Goal: Task Accomplishment & Management: Manage account settings

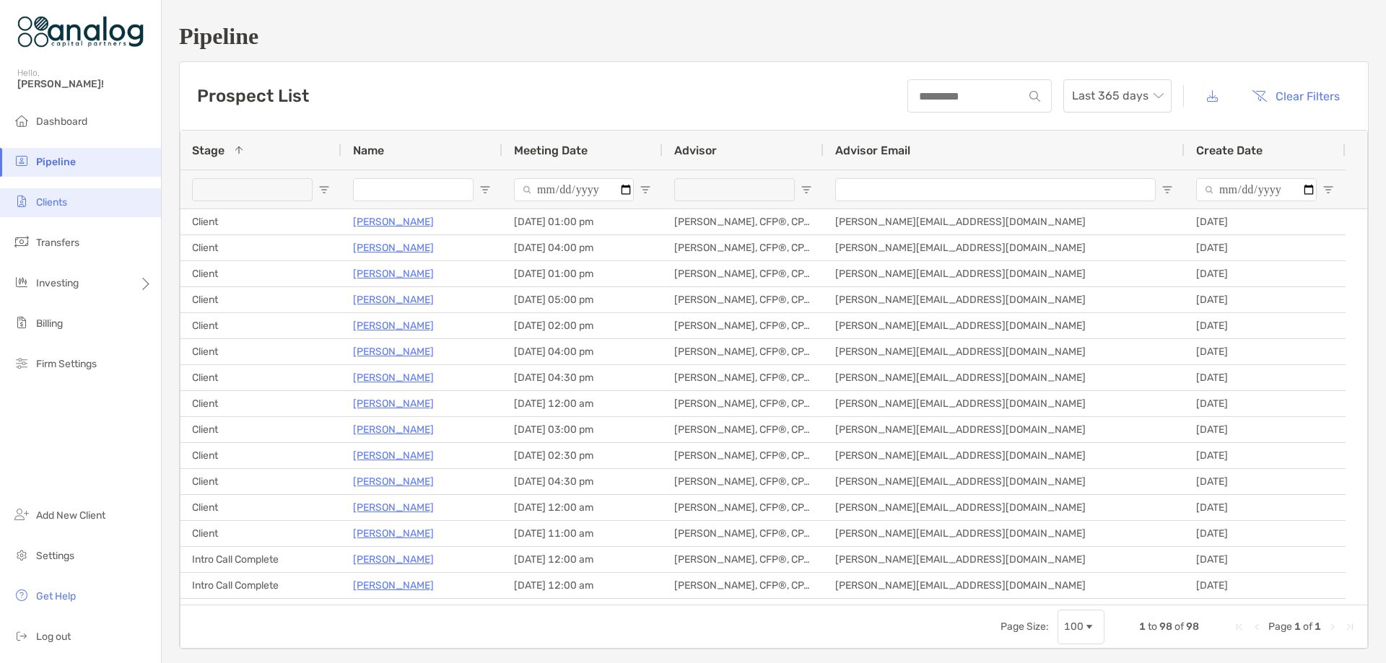
click at [61, 204] on span "Clients" at bounding box center [51, 202] width 31 height 12
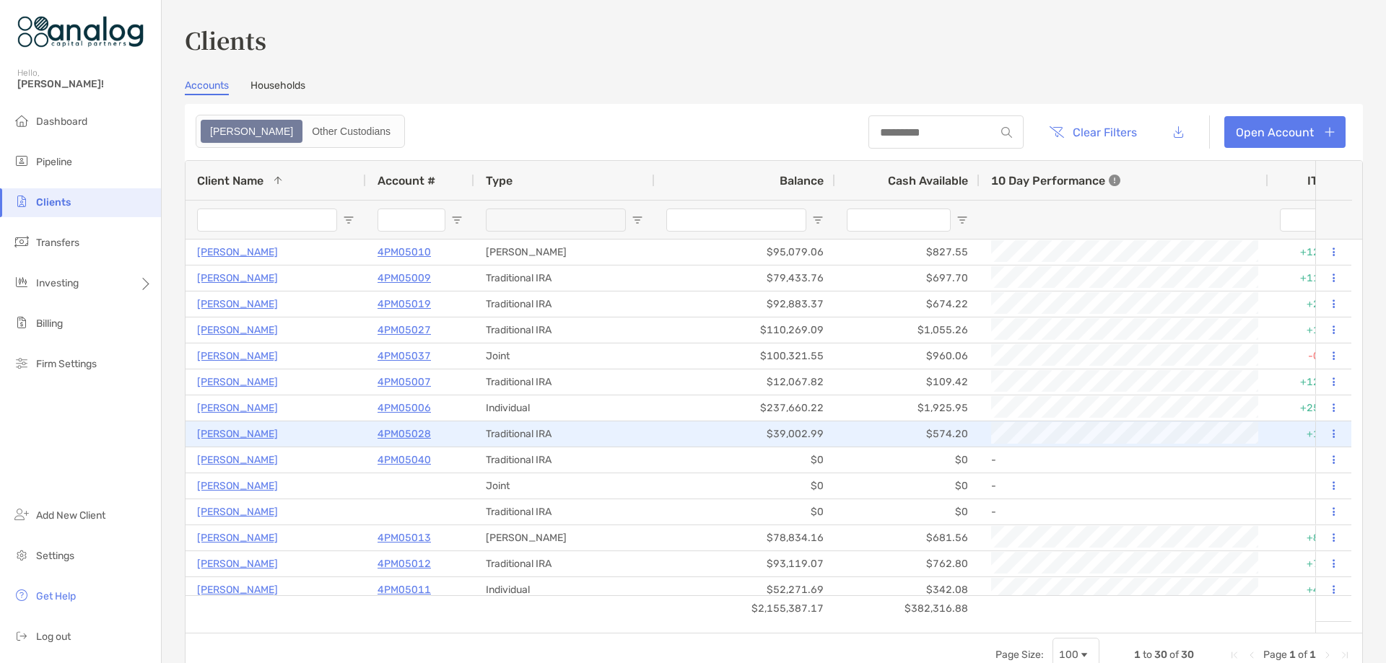
click at [399, 435] on p "4PM05028" at bounding box center [404, 434] width 53 height 18
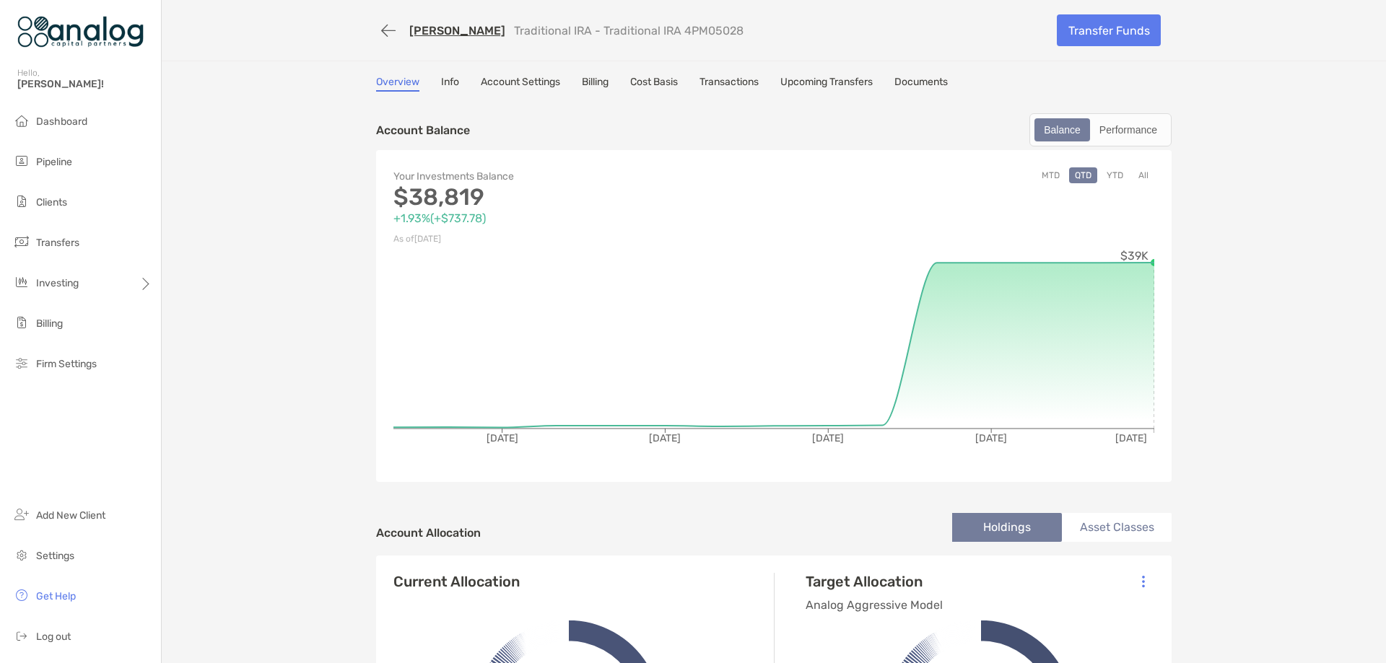
click at [526, 80] on link "Account Settings" at bounding box center [520, 84] width 79 height 16
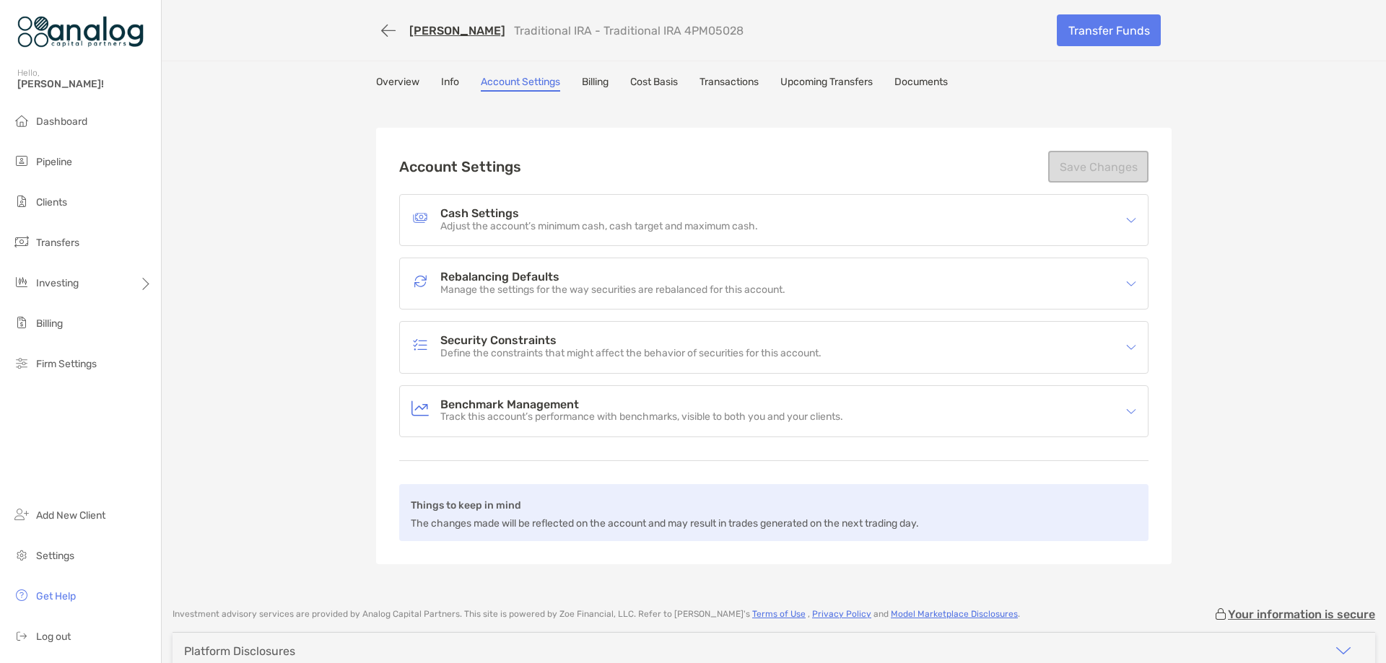
click at [551, 341] on h4 "Security Constraints" at bounding box center [630, 341] width 381 height 12
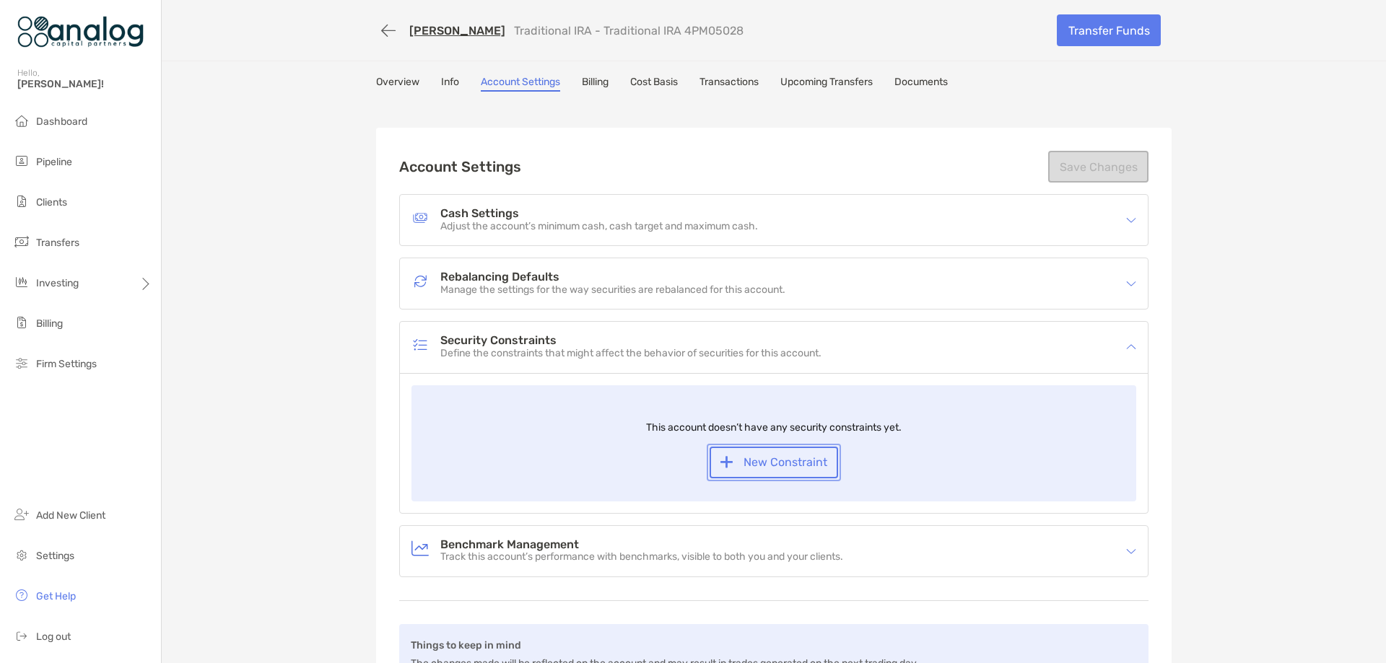
click at [723, 457] on button "New Constraint" at bounding box center [774, 463] width 129 height 32
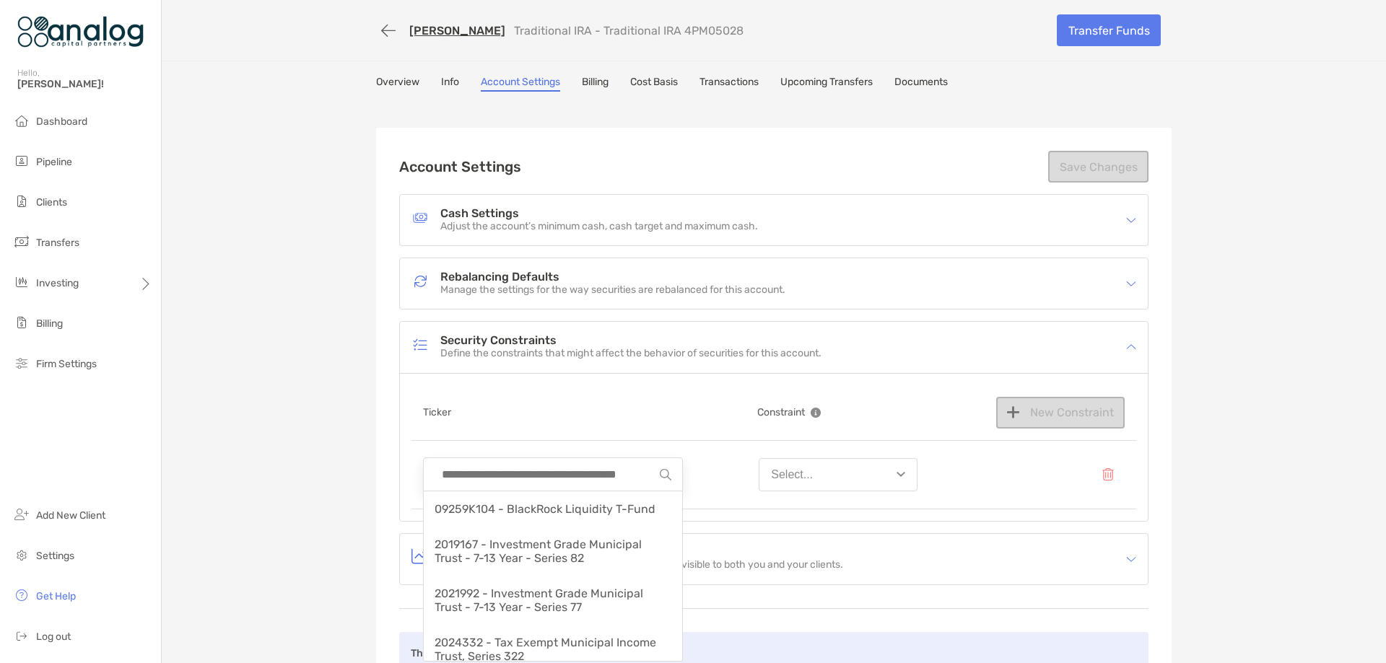
click at [517, 471] on input at bounding box center [547, 474] width 225 height 32
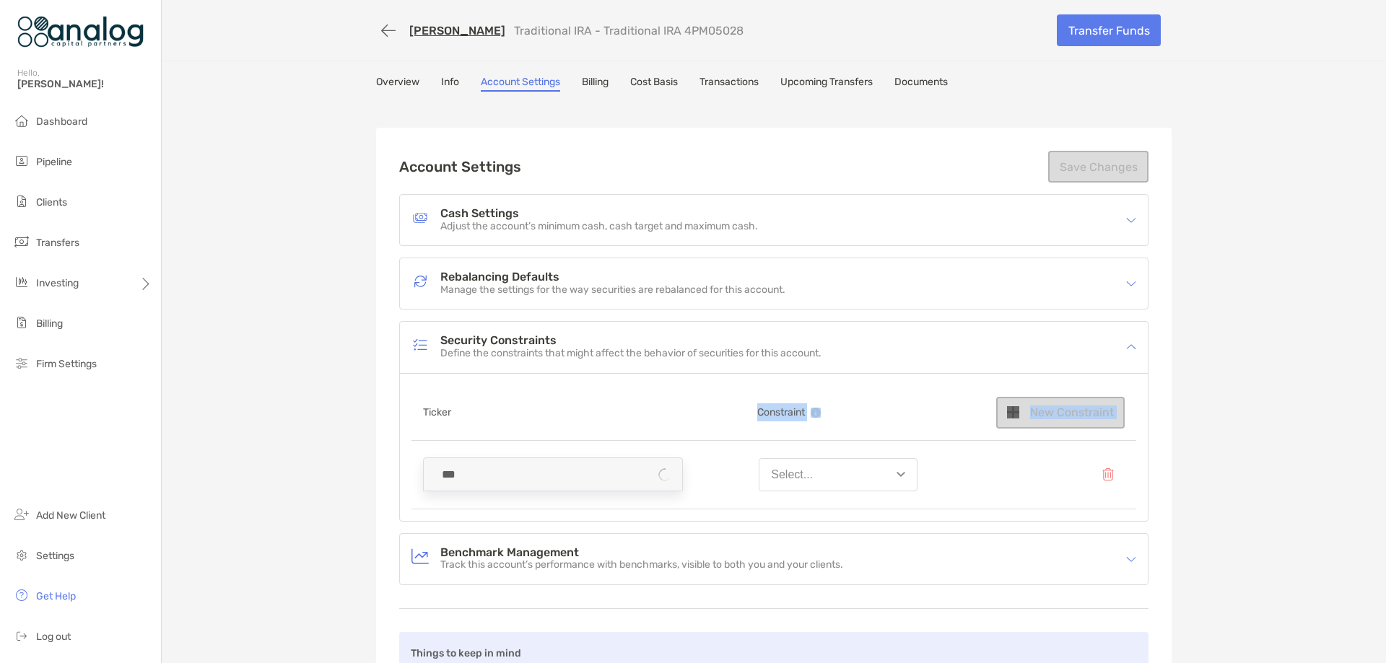
drag, startPoint x: 517, startPoint y: 471, endPoint x: 563, endPoint y: 417, distance: 71.2
click at [563, 417] on div "Ticker Constraint New Constraint *** Select..." at bounding box center [774, 448] width 725 height 124
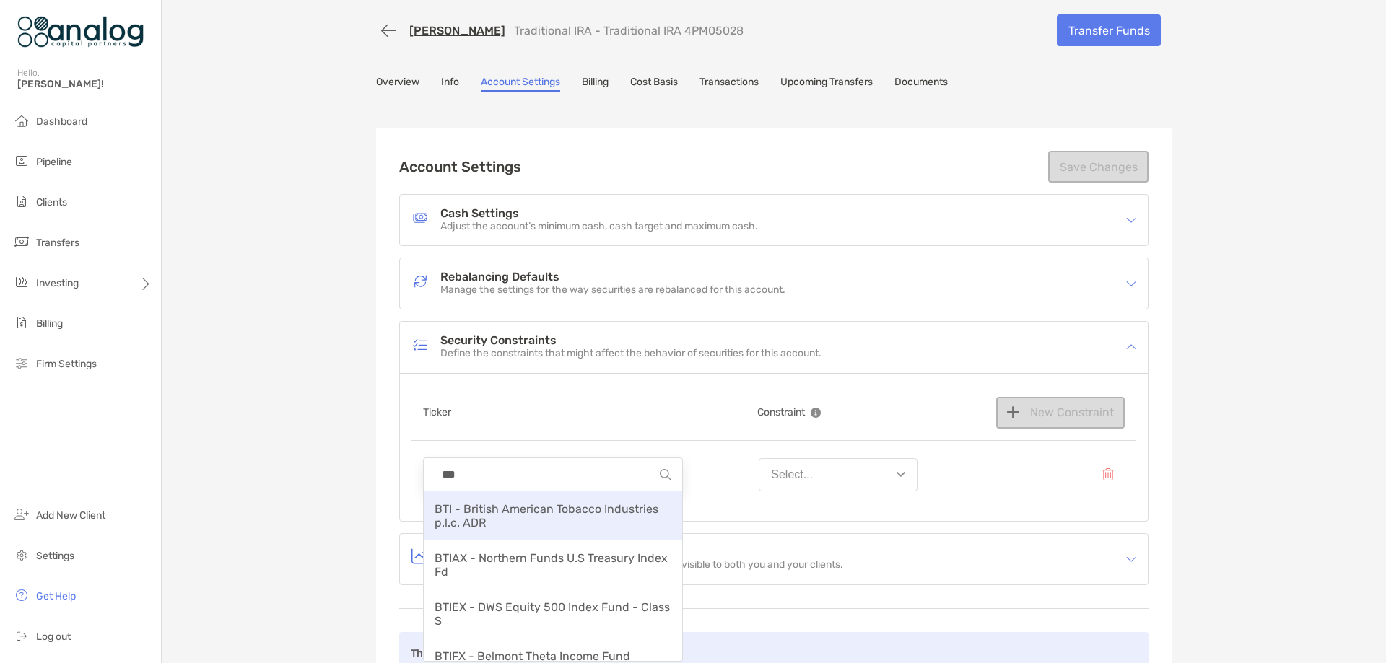
click at [534, 510] on span "BTI - British American Tobacco Industries p.l.c. ADR" at bounding box center [547, 515] width 224 height 27
type input "**********"
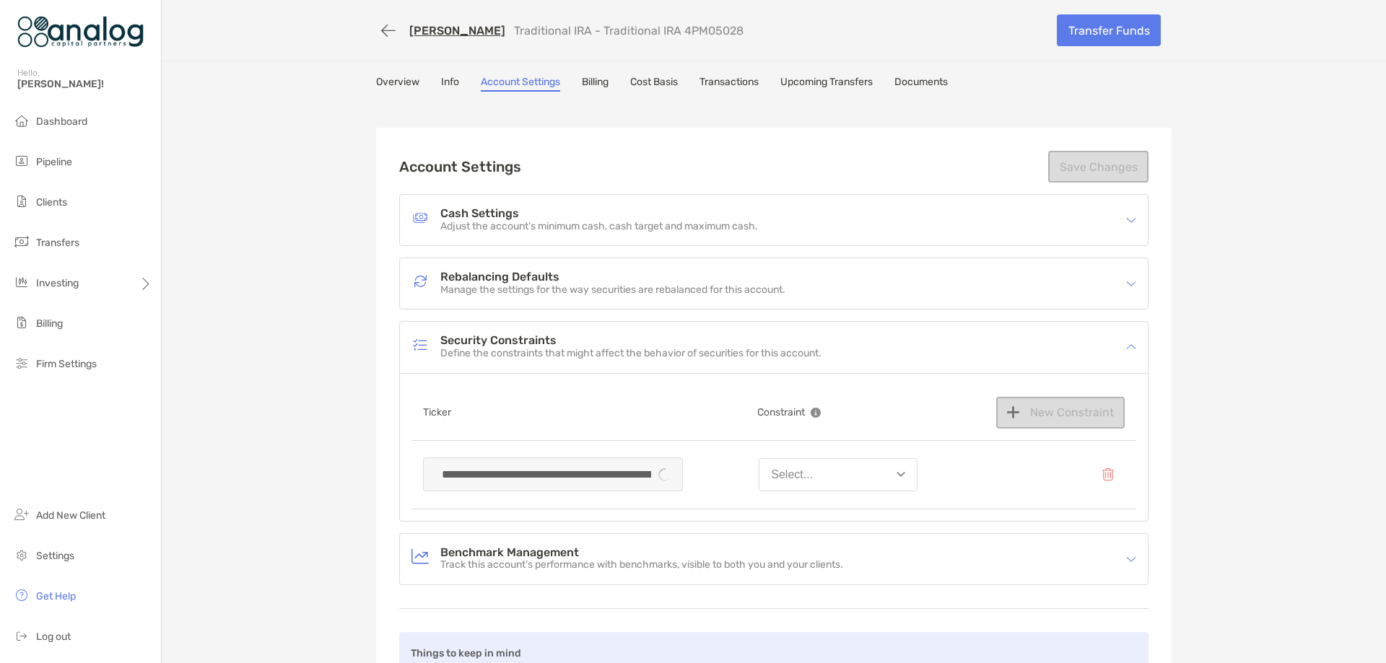
click at [901, 479] on button "Select..." at bounding box center [838, 474] width 159 height 33
click at [850, 581] on button "Never buy" at bounding box center [838, 586] width 157 height 38
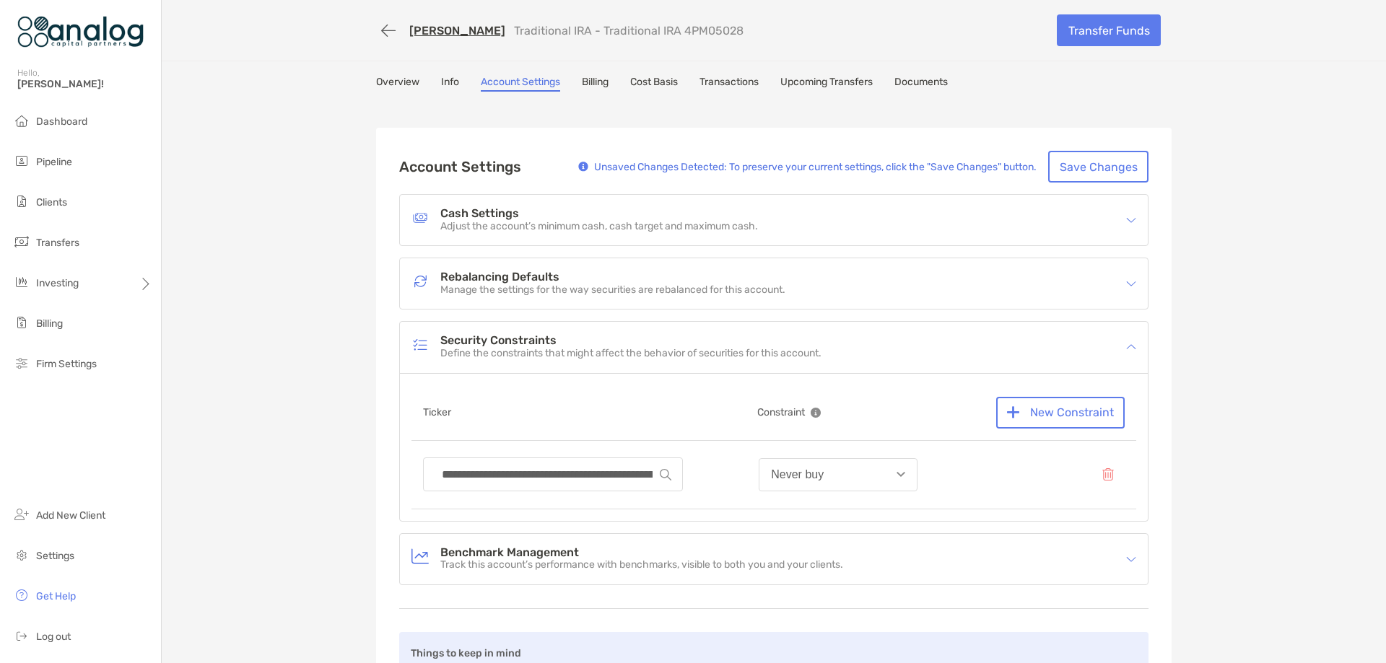
click at [887, 477] on button "Never buy" at bounding box center [838, 474] width 159 height 33
click at [855, 617] on button "Never hold" at bounding box center [838, 623] width 157 height 38
click at [1021, 419] on button "New Constraint" at bounding box center [1060, 413] width 129 height 32
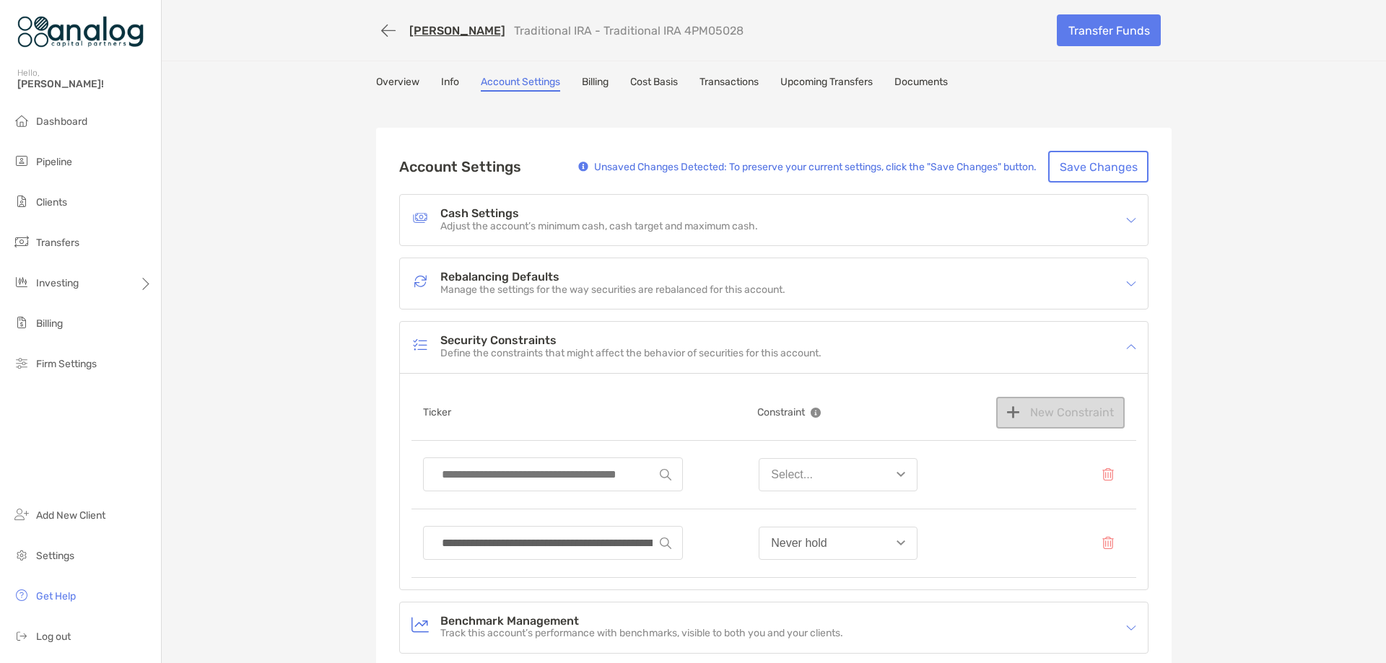
click at [534, 479] on input at bounding box center [547, 474] width 225 height 32
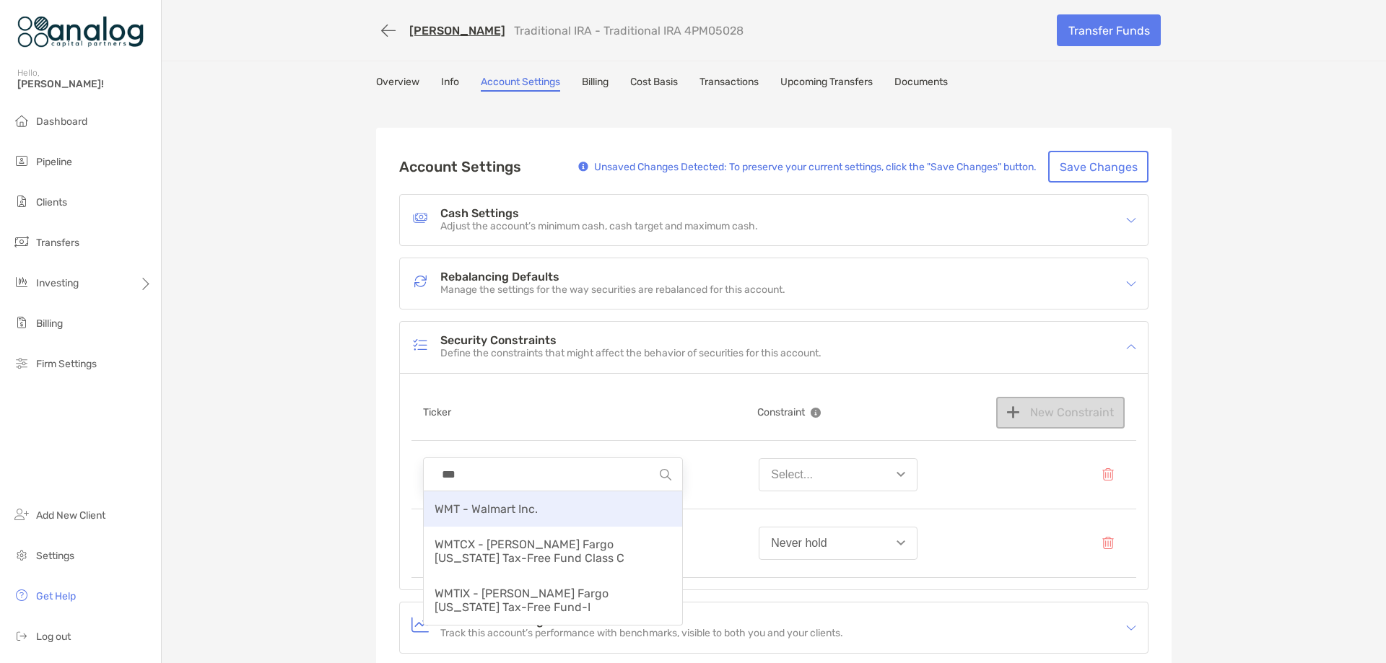
click at [535, 507] on div "WMT - Walmart Inc." at bounding box center [553, 509] width 258 height 35
type input "**********"
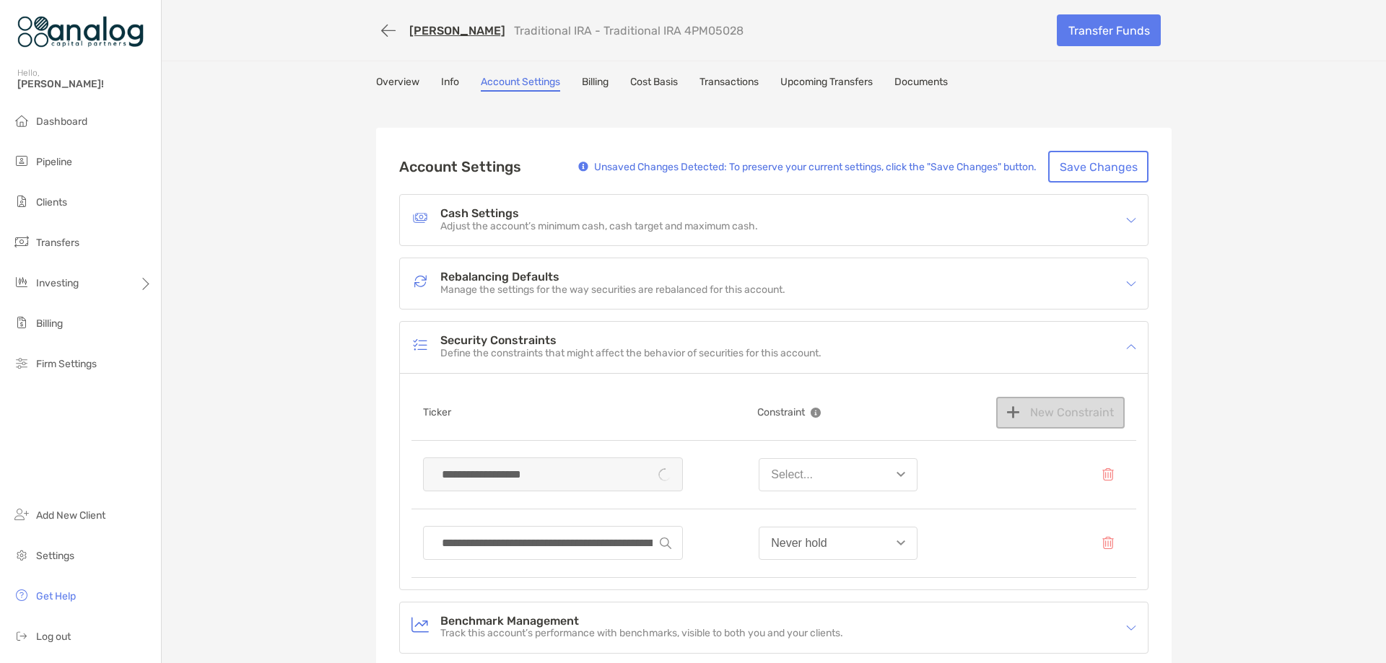
click at [893, 479] on button "Select..." at bounding box center [838, 474] width 159 height 33
click at [825, 615] on button "Never hold" at bounding box center [838, 623] width 157 height 38
click at [1085, 168] on button "Save Changes" at bounding box center [1098, 167] width 100 height 32
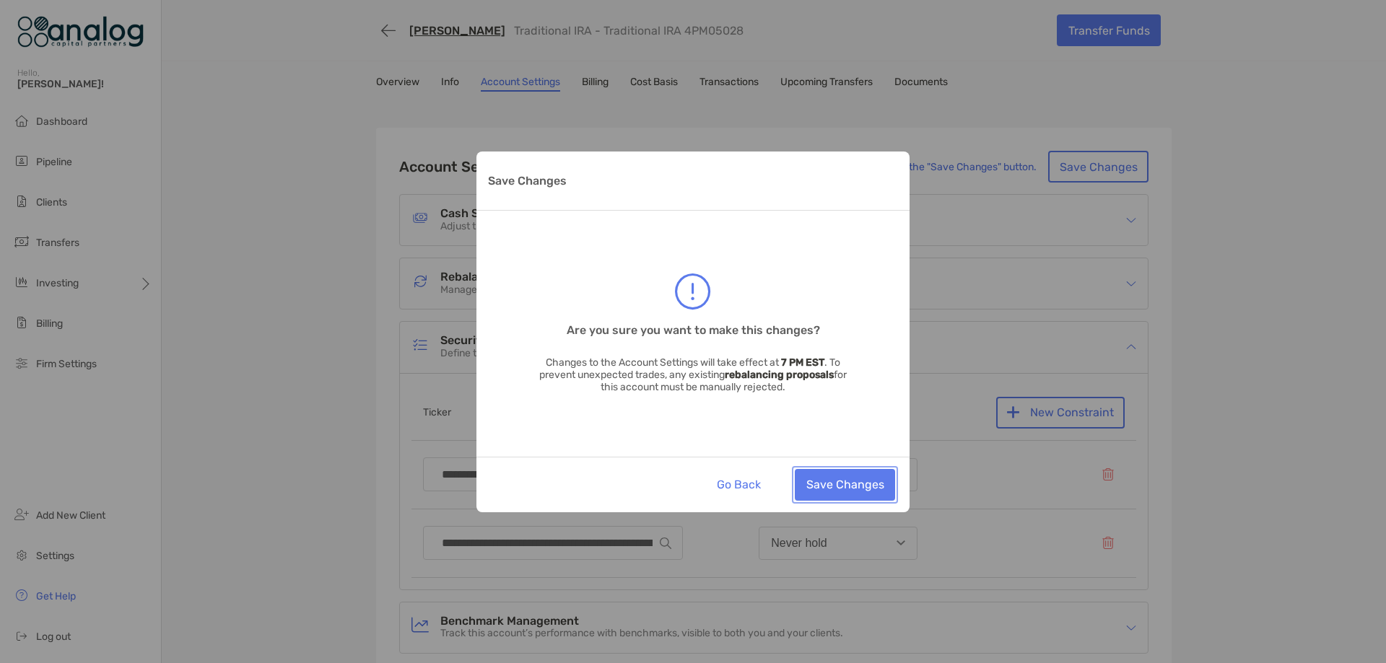
click at [849, 482] on button "Save Changes" at bounding box center [845, 485] width 100 height 32
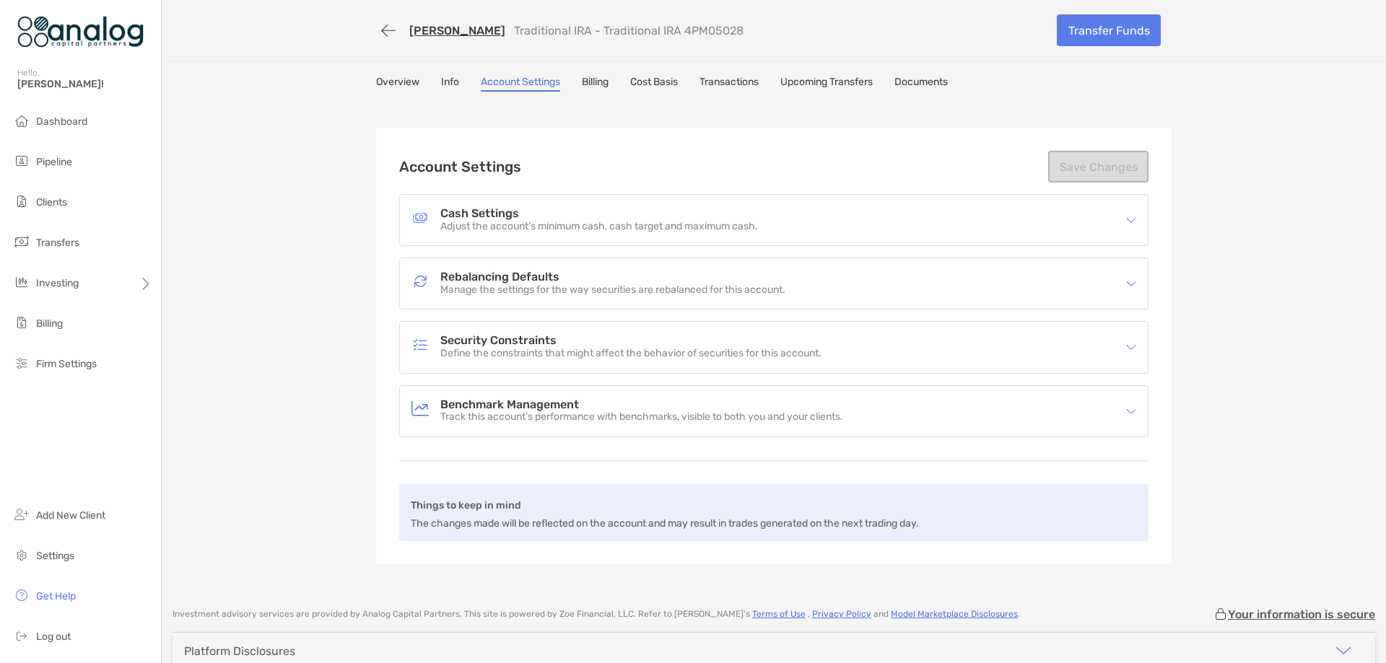
click at [1129, 351] on img at bounding box center [1131, 347] width 10 height 10
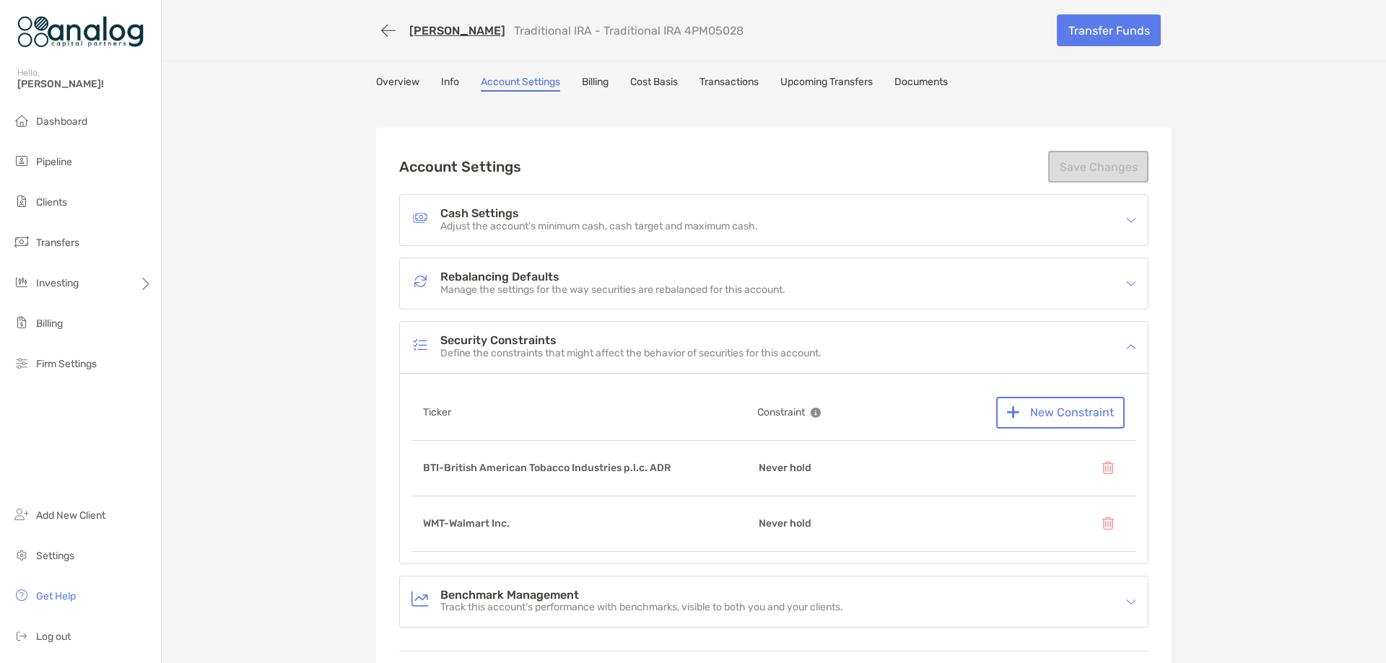
click at [477, 27] on link "[PERSON_NAME]" at bounding box center [457, 31] width 96 height 14
click at [67, 201] on span "Clients" at bounding box center [51, 202] width 31 height 12
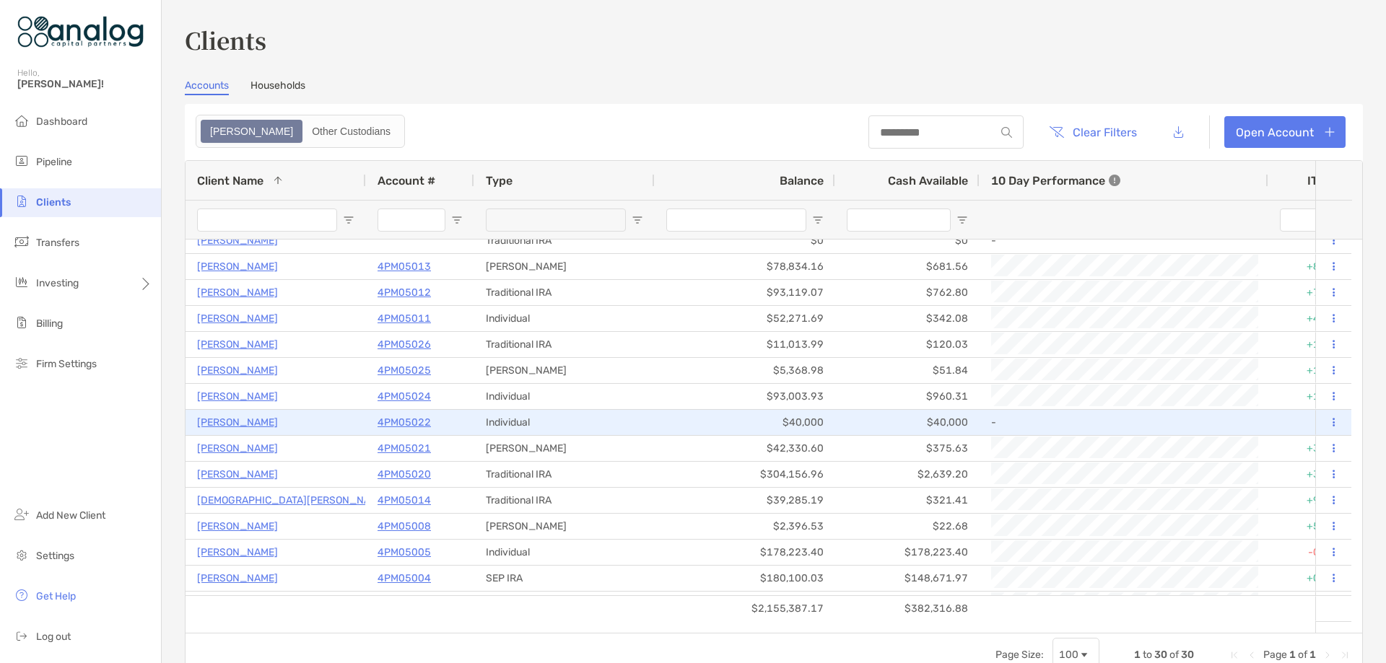
scroll to position [289, 0]
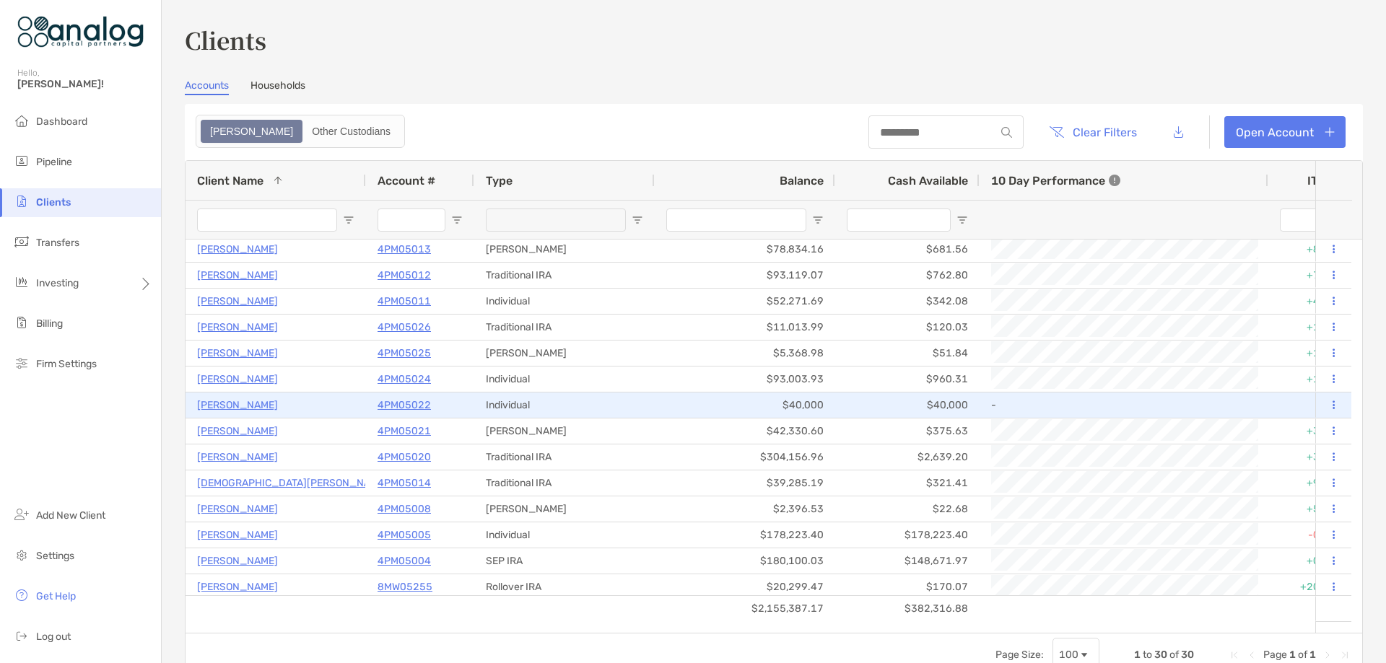
click at [396, 405] on p "4PM05022" at bounding box center [404, 405] width 53 height 18
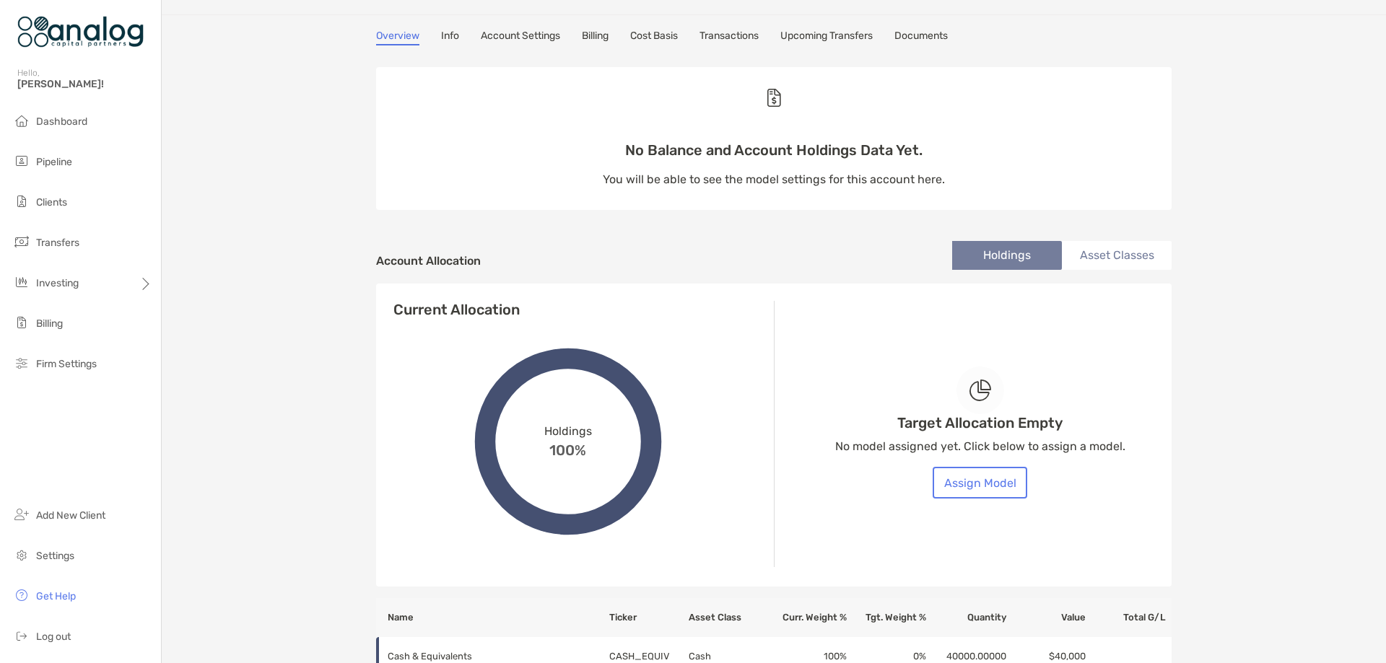
scroll to position [72, 0]
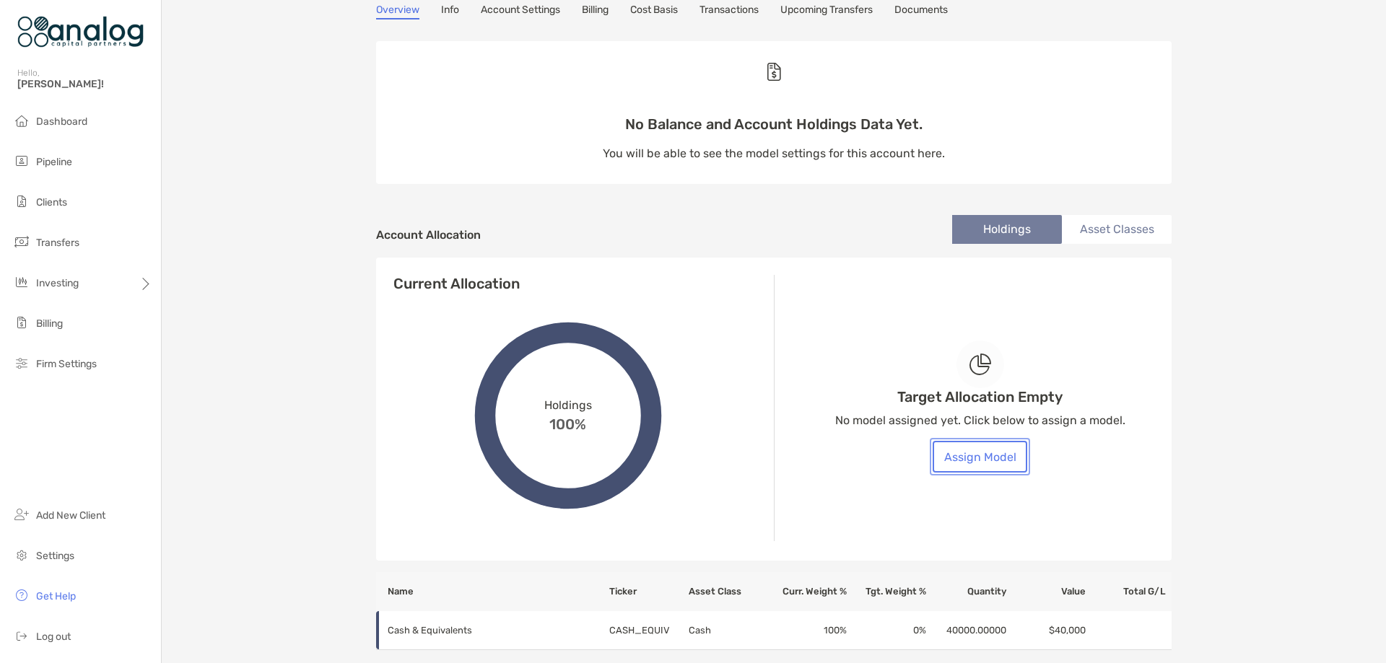
click at [967, 457] on button "Assign Model" at bounding box center [980, 457] width 95 height 32
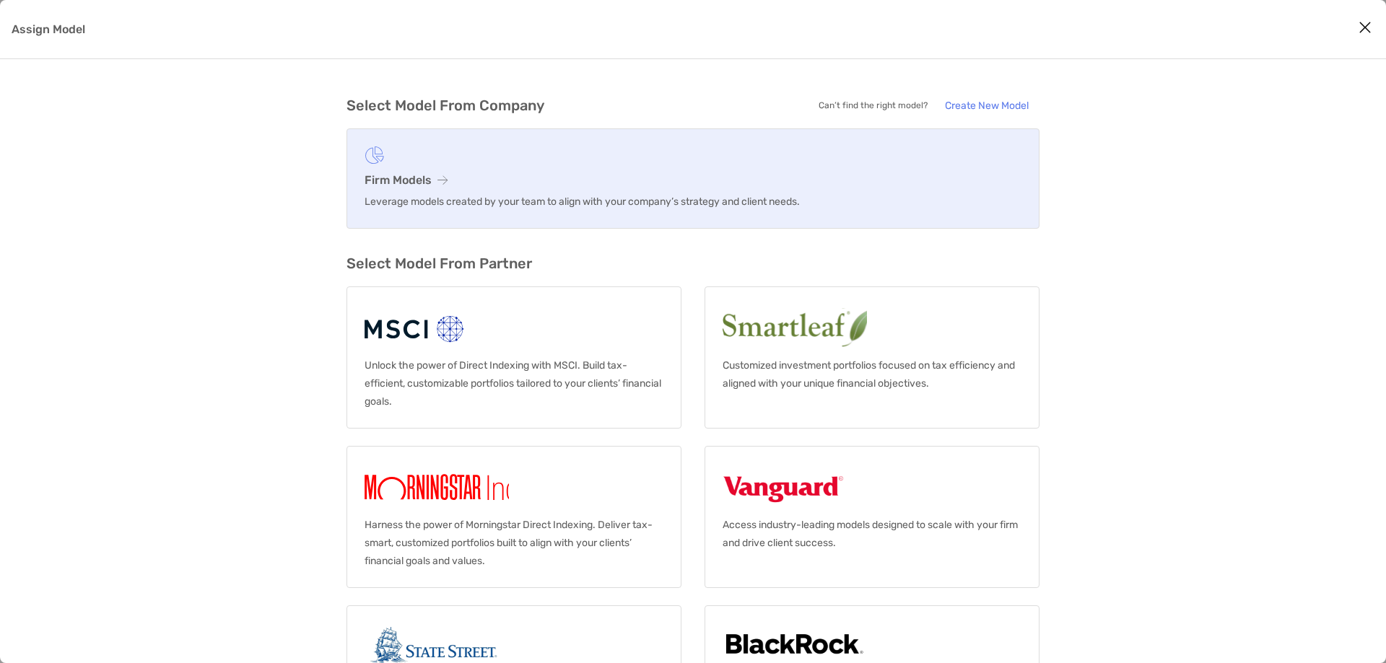
click at [449, 175] on h3 "Firm Models" at bounding box center [693, 180] width 657 height 14
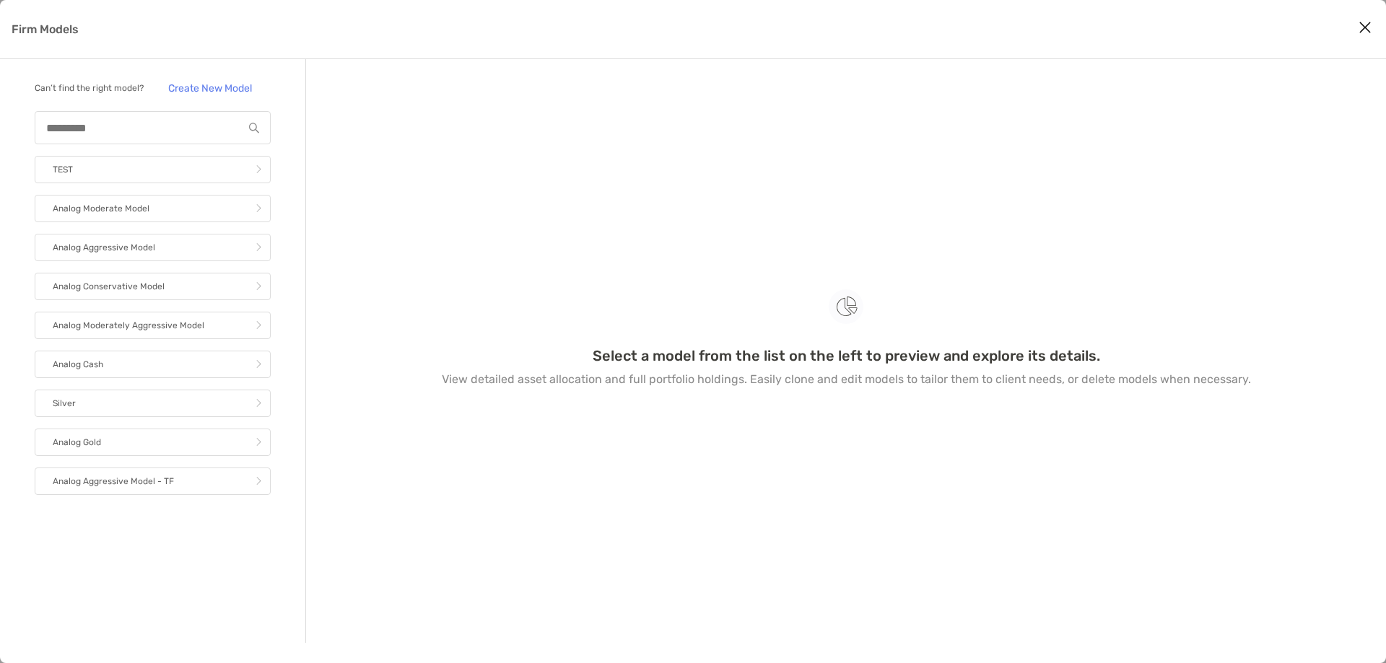
click at [192, 115] on div "Firm Models" at bounding box center [153, 127] width 236 height 33
click at [192, 124] on input "Firm Models" at bounding box center [139, 128] width 206 height 12
click at [256, 366] on icon "Firm Models" at bounding box center [259, 364] width 6 height 9
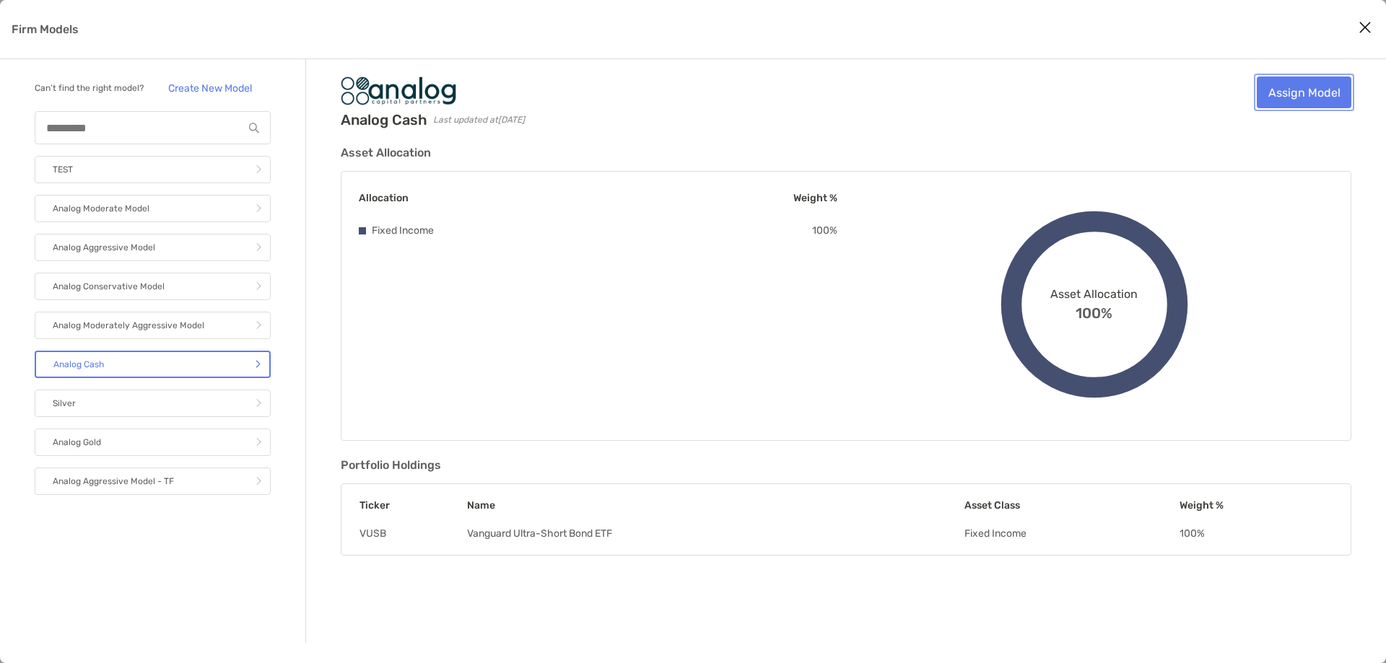
click at [1306, 95] on link "Assign Model" at bounding box center [1304, 93] width 95 height 32
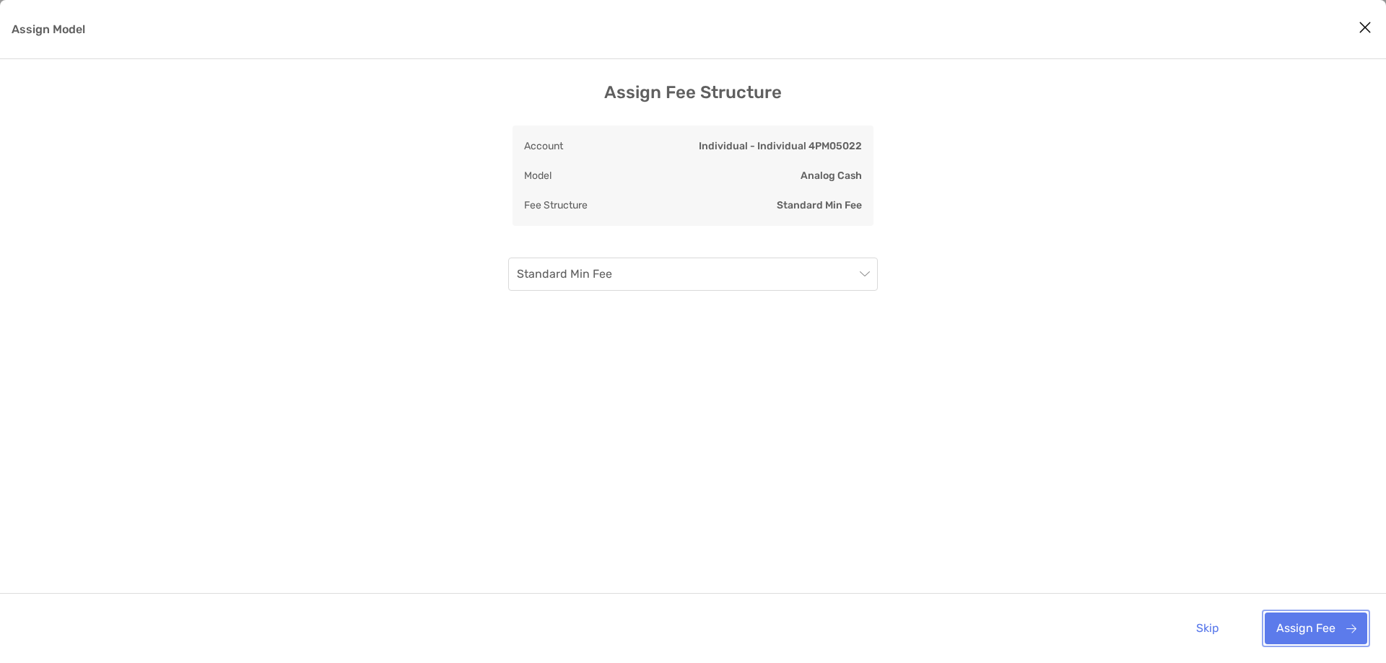
click at [1300, 625] on button "Assign Fee" at bounding box center [1316, 629] width 103 height 32
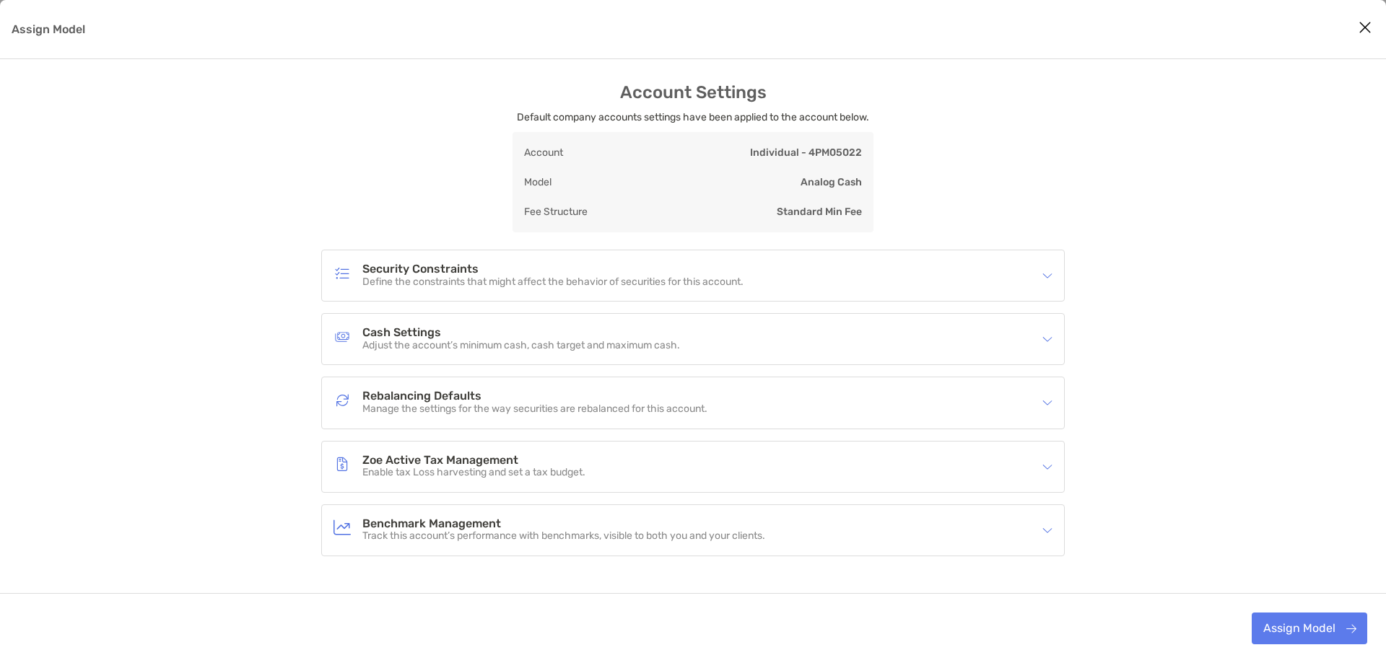
click at [1004, 334] on div "Cash Settings Adjust the account’s minimum cash, cash target and maximum cash." at bounding box center [684, 339] width 700 height 33
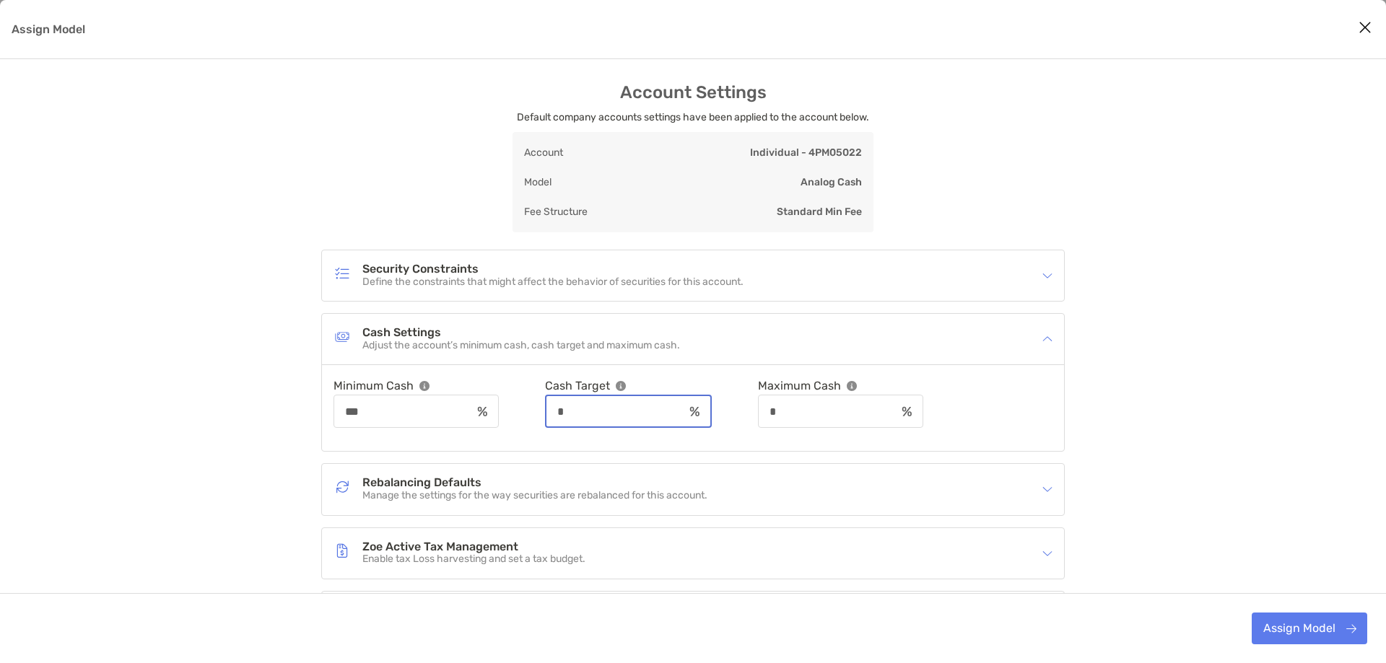
drag, startPoint x: 613, startPoint y: 414, endPoint x: 567, endPoint y: 409, distance: 45.8
click at [567, 409] on input "*" at bounding box center [615, 412] width 137 height 12
click at [626, 383] on img "Assign Model" at bounding box center [621, 386] width 10 height 10
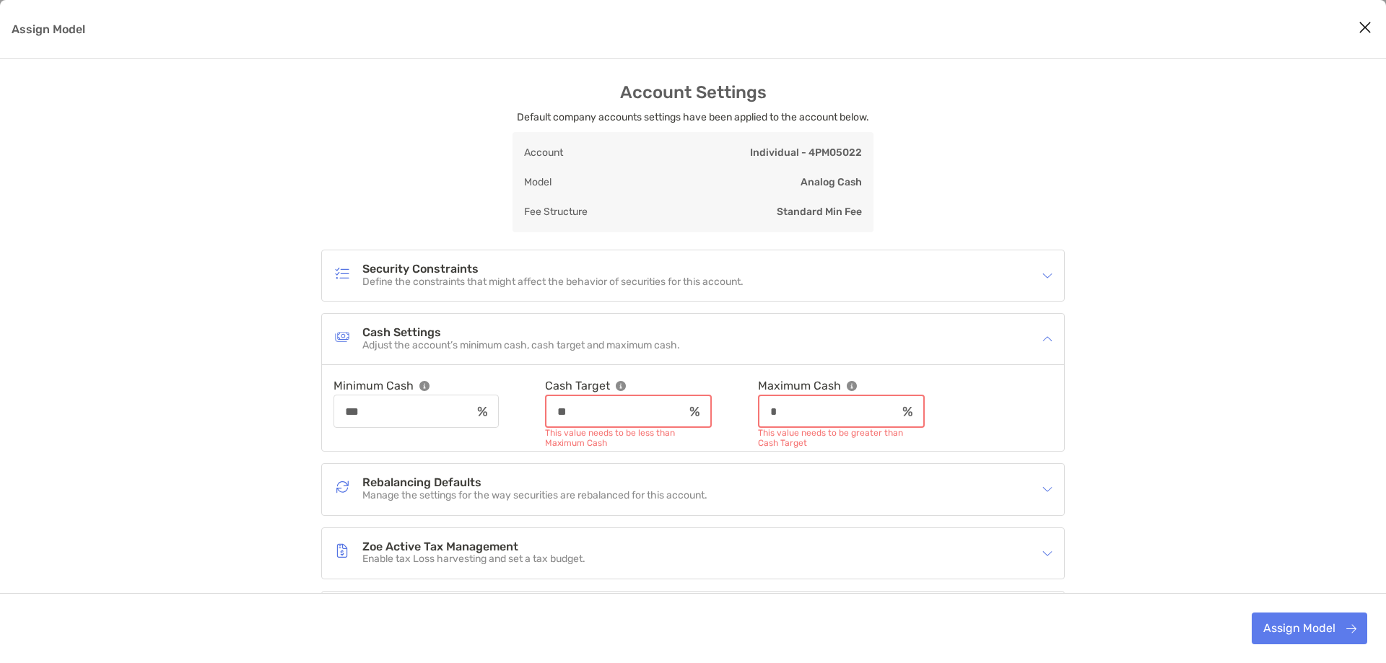
type input "**"
drag, startPoint x: 389, startPoint y: 414, endPoint x: 321, endPoint y: 410, distance: 68.0
click at [321, 410] on div "Cash Settings Adjust the account’s minimum cash, cash target and maximum cash. …" at bounding box center [693, 382] width 744 height 139
type input "**"
drag, startPoint x: 853, startPoint y: 409, endPoint x: 803, endPoint y: 409, distance: 50.5
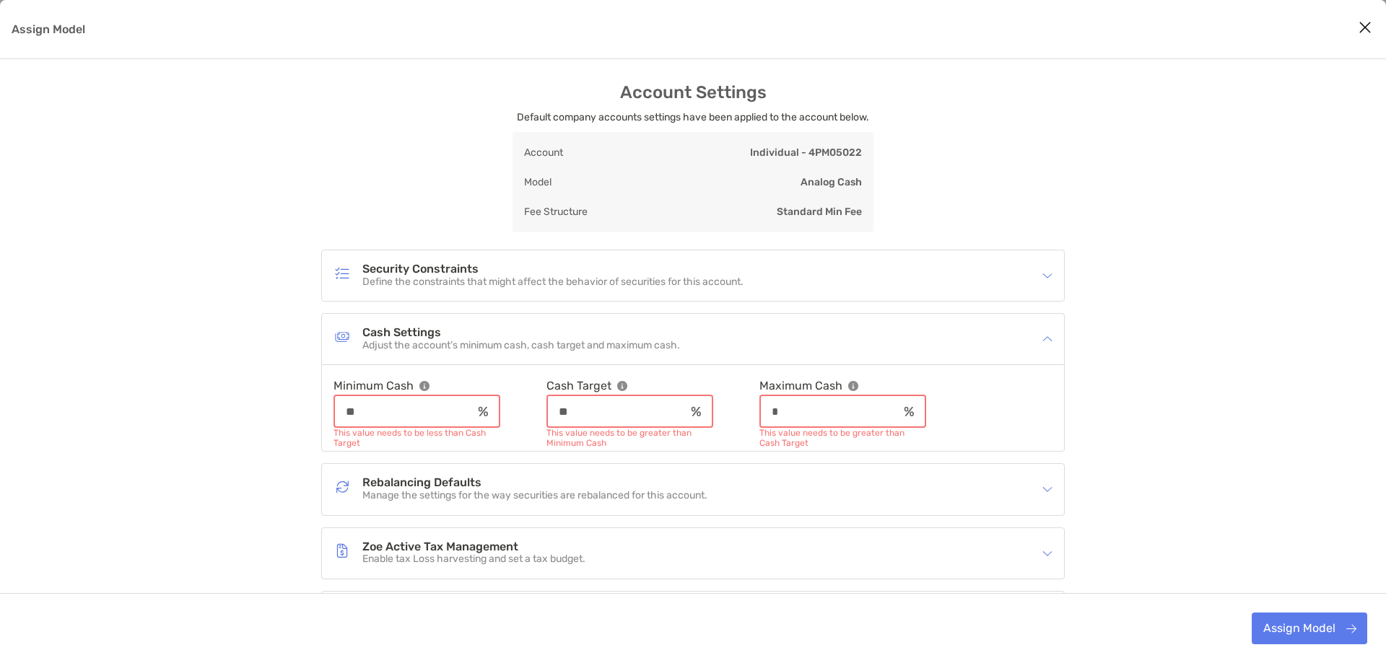
click at [803, 409] on input "*" at bounding box center [829, 412] width 137 height 12
type input "**"
click at [655, 407] on input "**" at bounding box center [616, 412] width 137 height 12
drag, startPoint x: 606, startPoint y: 417, endPoint x: 545, endPoint y: 409, distance: 61.9
click at [545, 409] on div "Minimum Cash ** This value needs to be less than Cash Target Cash Target ** Thi…" at bounding box center [693, 402] width 719 height 51
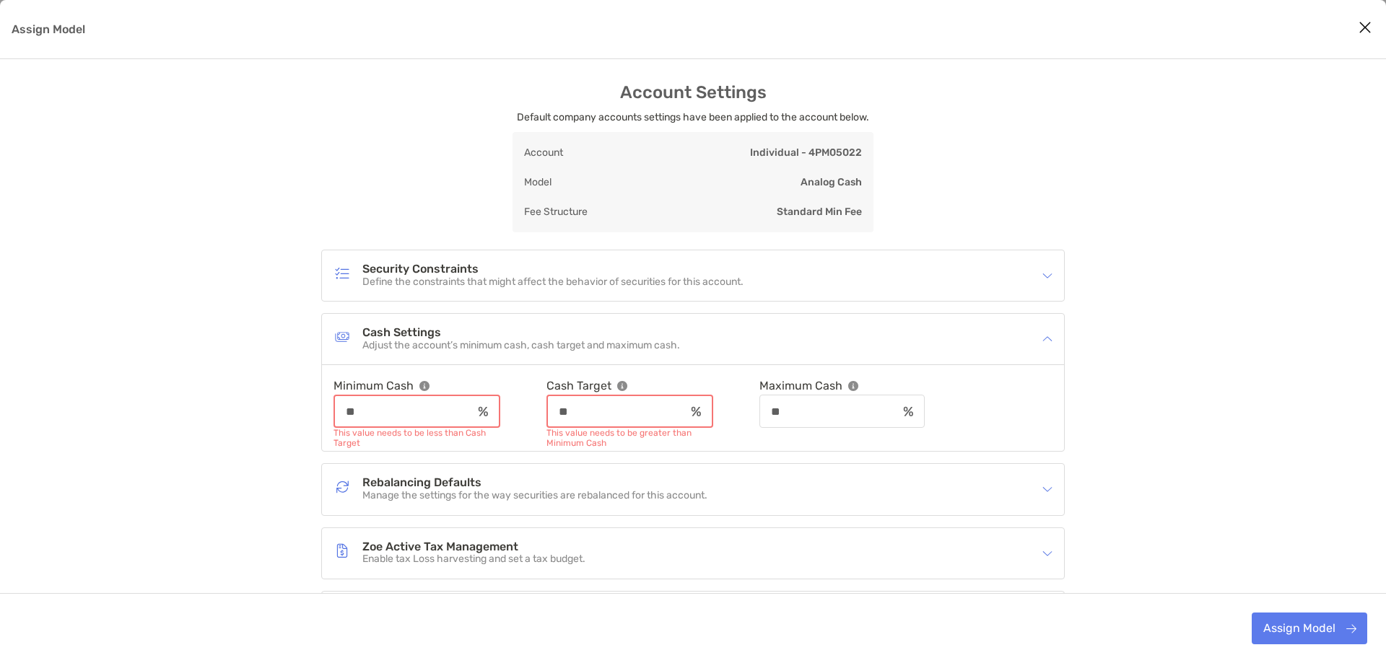
drag, startPoint x: 426, startPoint y: 406, endPoint x: 334, endPoint y: 406, distance: 92.4
click at [335, 406] on input "**" at bounding box center [403, 412] width 137 height 12
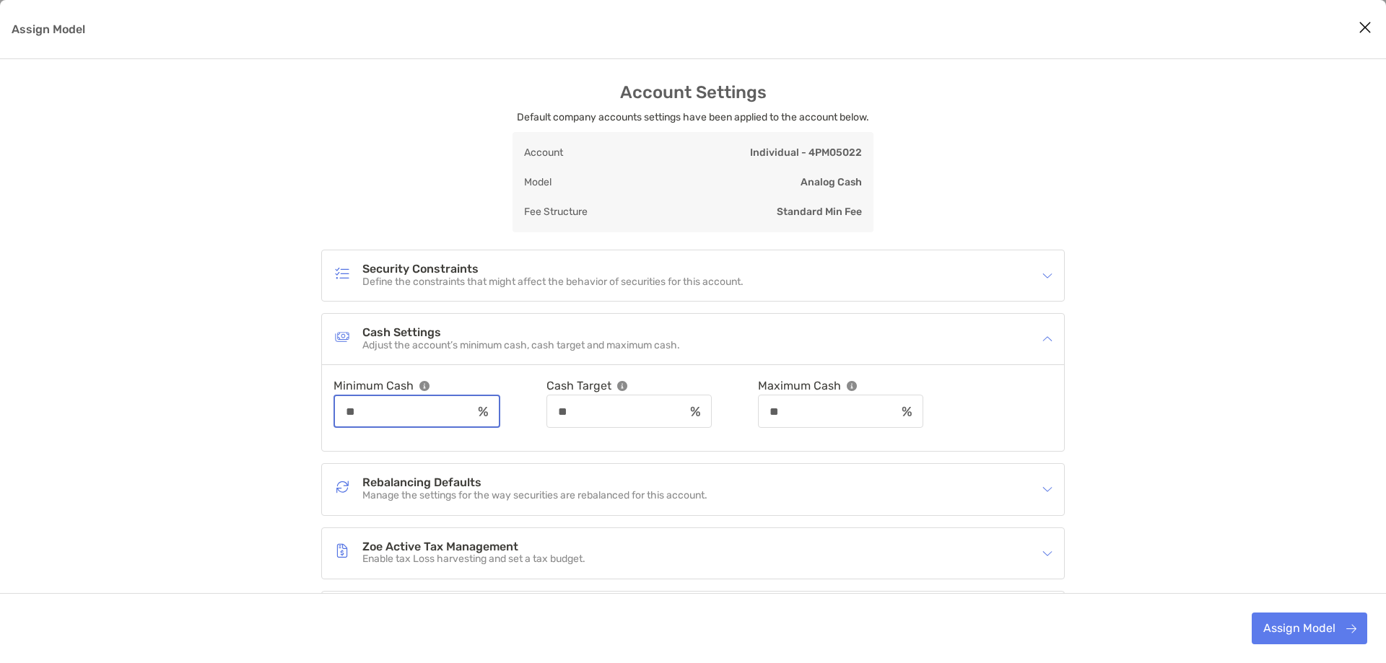
type input "**"
click at [1279, 632] on button "Assign Model" at bounding box center [1310, 629] width 116 height 32
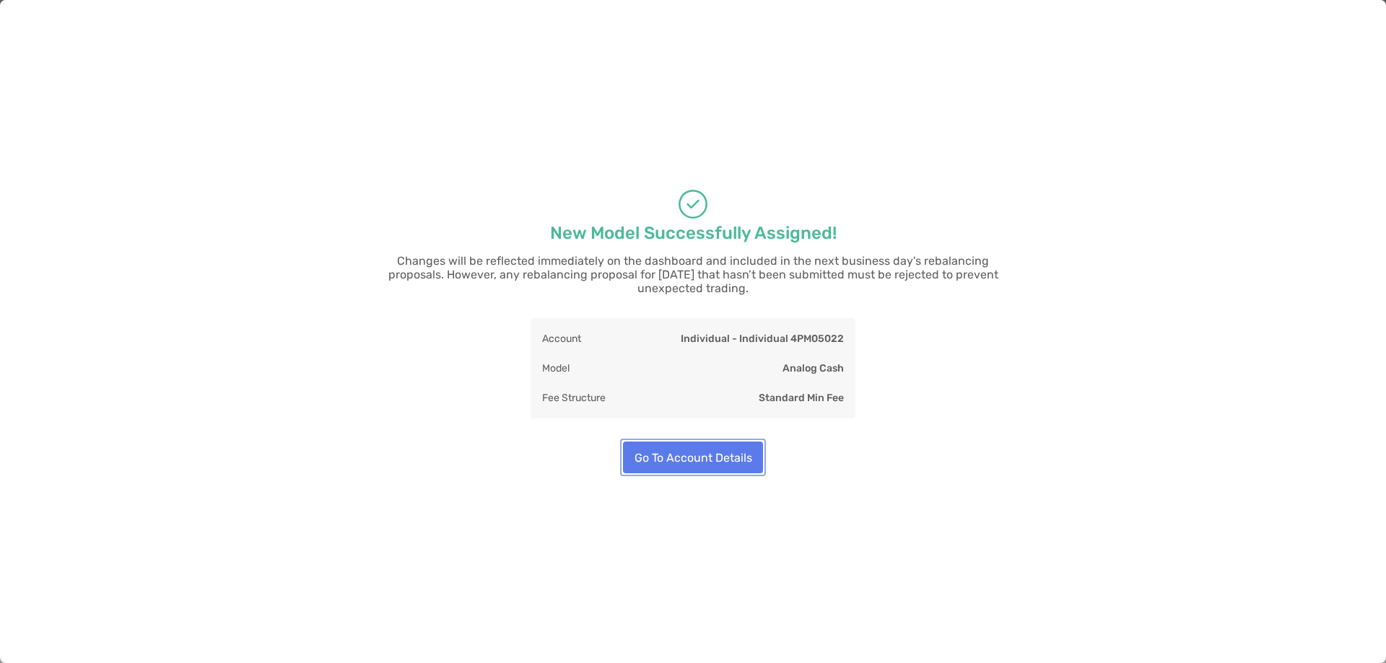
click at [726, 451] on button "Go To Account Details" at bounding box center [693, 458] width 140 height 32
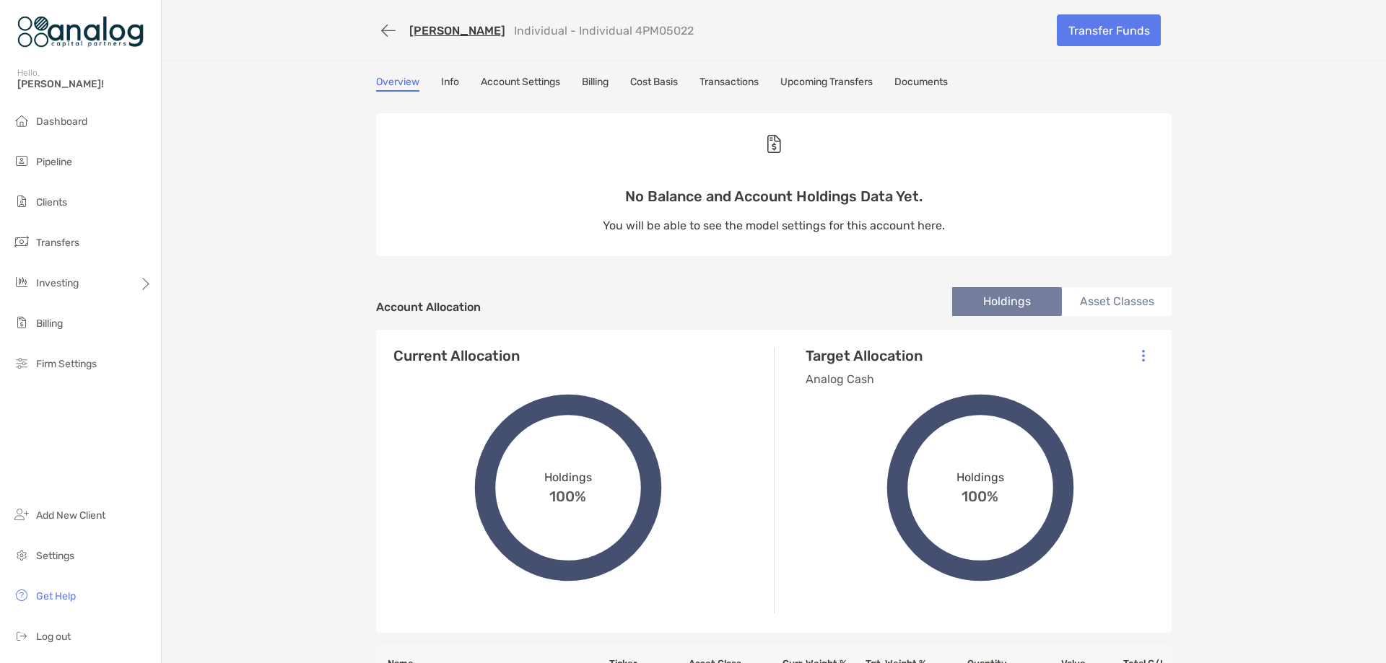
click at [819, 82] on link "Upcoming Transfers" at bounding box center [826, 84] width 92 height 16
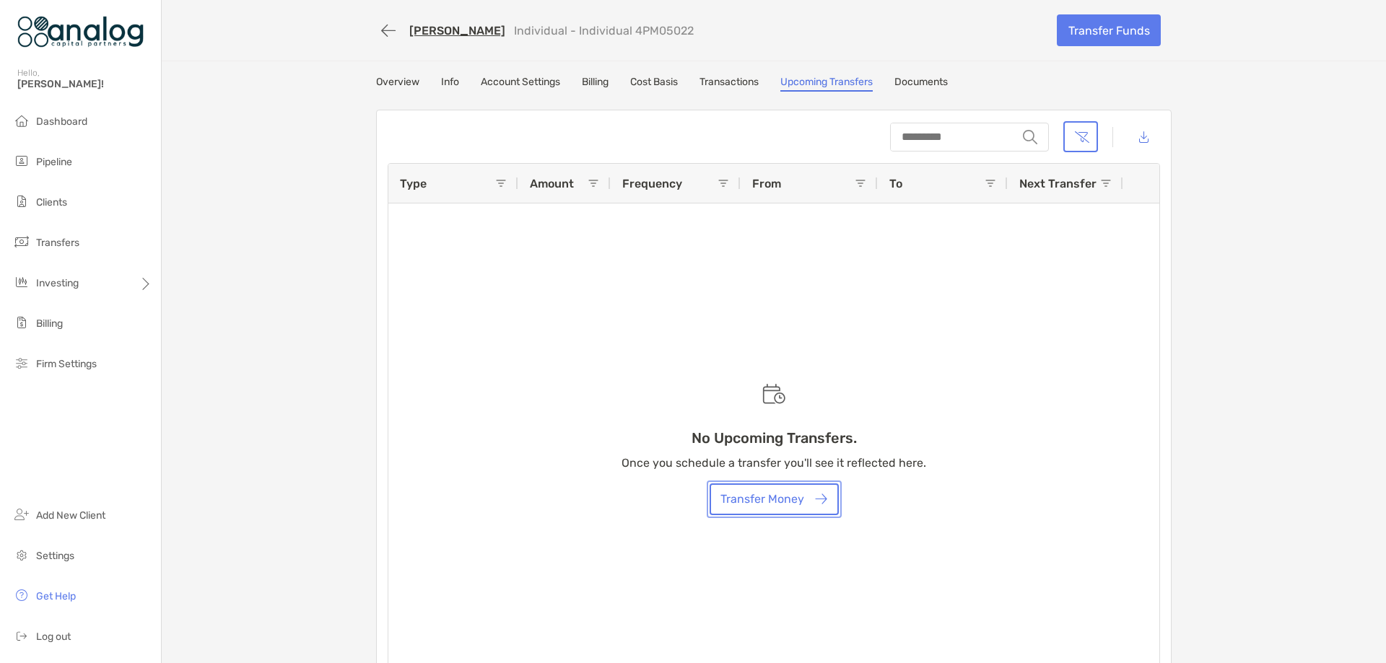
click at [770, 501] on button "Transfer Money" at bounding box center [774, 500] width 129 height 32
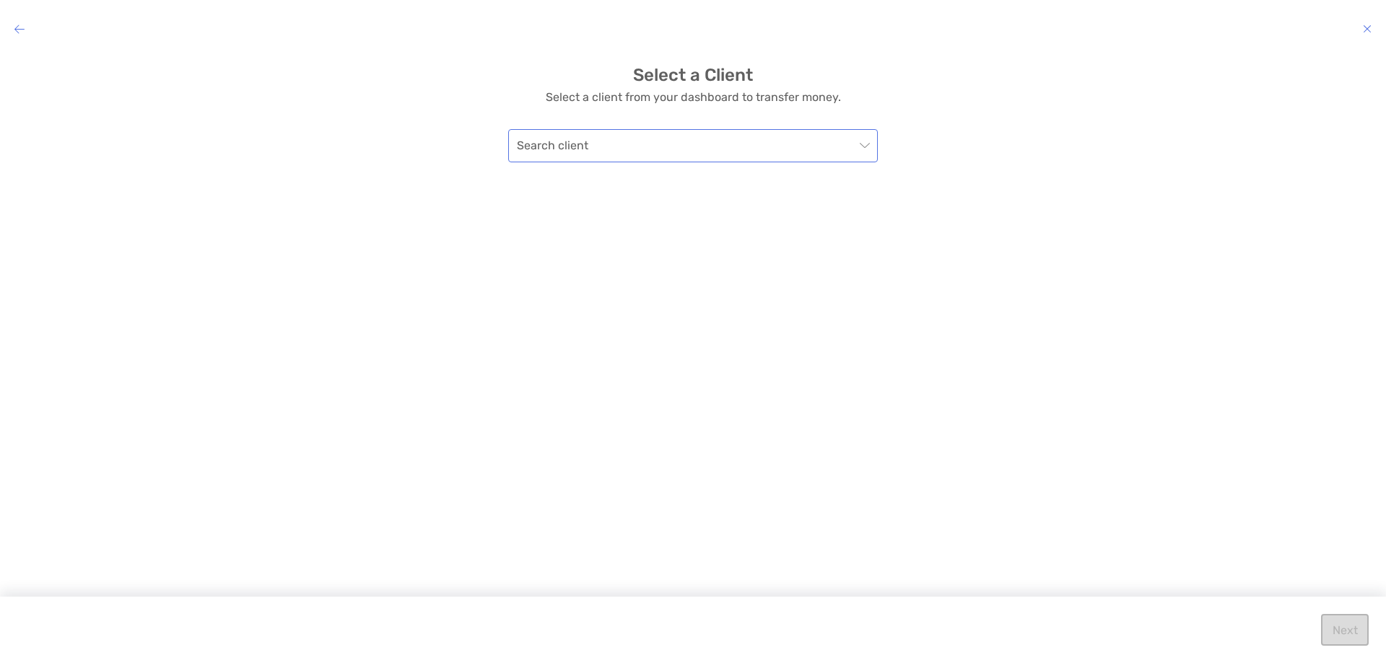
click at [863, 158] on span "modal" at bounding box center [693, 146] width 352 height 32
click at [658, 252] on div "John Farrer" at bounding box center [693, 251] width 347 height 18
click at [857, 243] on p "-" at bounding box center [855, 247] width 6 height 12
click at [1333, 621] on button "Next" at bounding box center [1345, 630] width 48 height 32
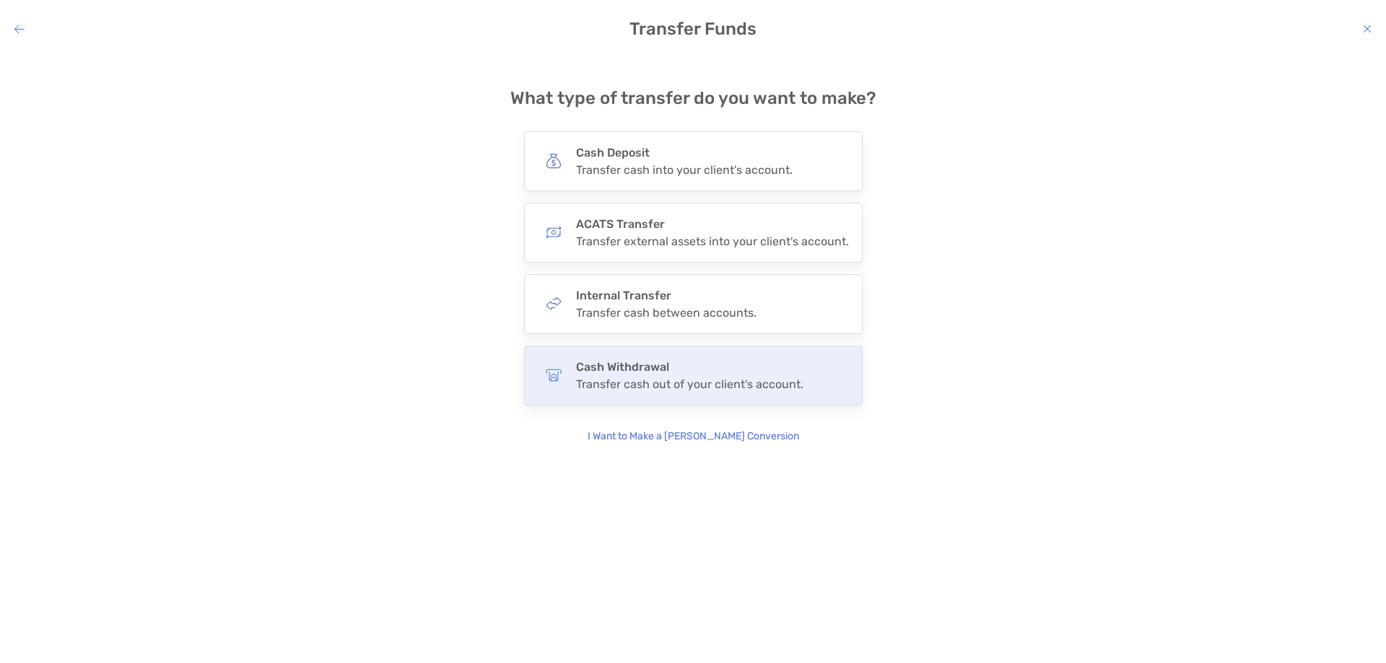
click at [676, 368] on h4 "Cash Withdrawal" at bounding box center [689, 367] width 227 height 14
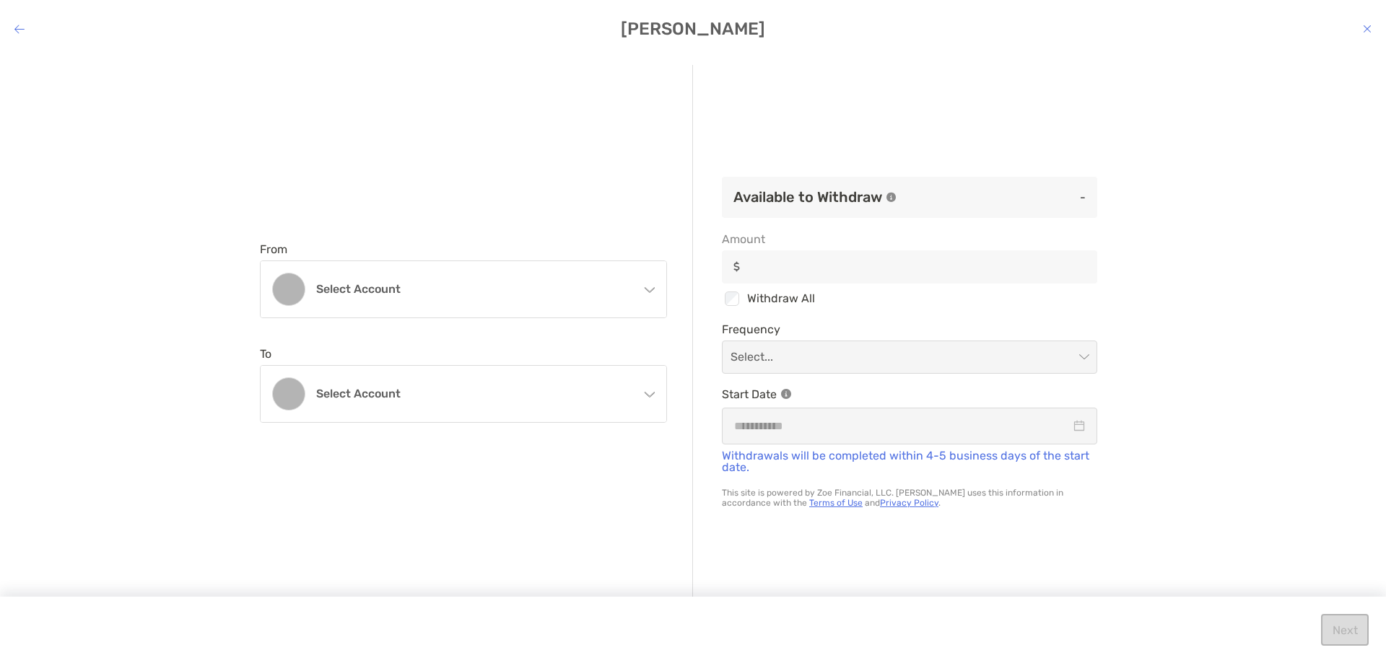
click at [654, 290] on icon "modal" at bounding box center [649, 288] width 12 height 12
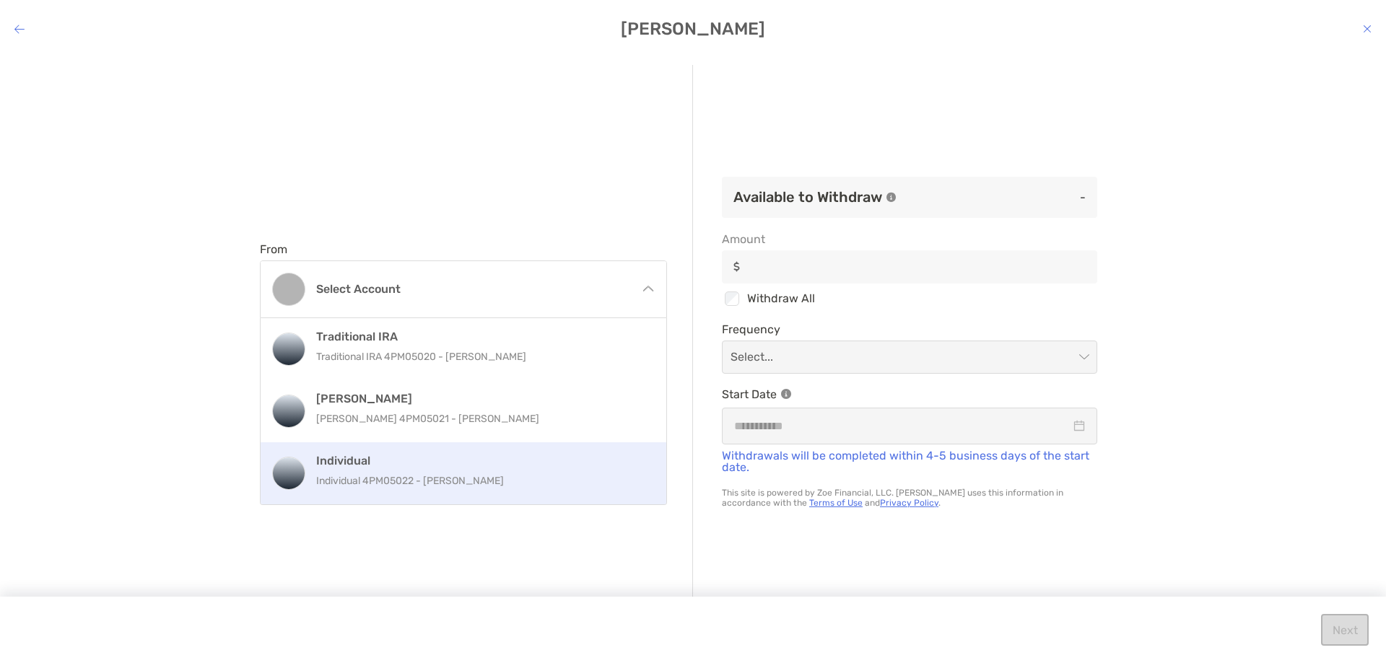
click at [560, 458] on h4 "Individual" at bounding box center [479, 461] width 326 height 14
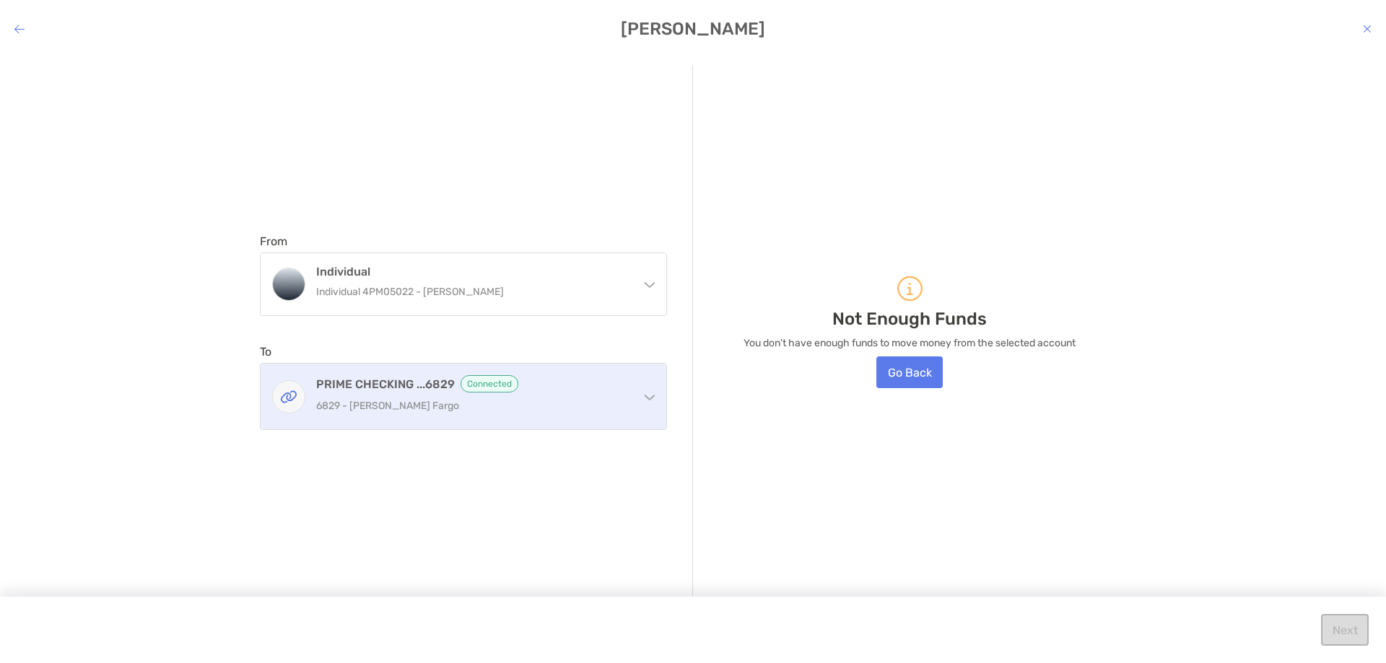
click at [658, 393] on div "PRIME CHECKING ...6829 Connected 6829 - Wells Fargo" at bounding box center [464, 397] width 406 height 66
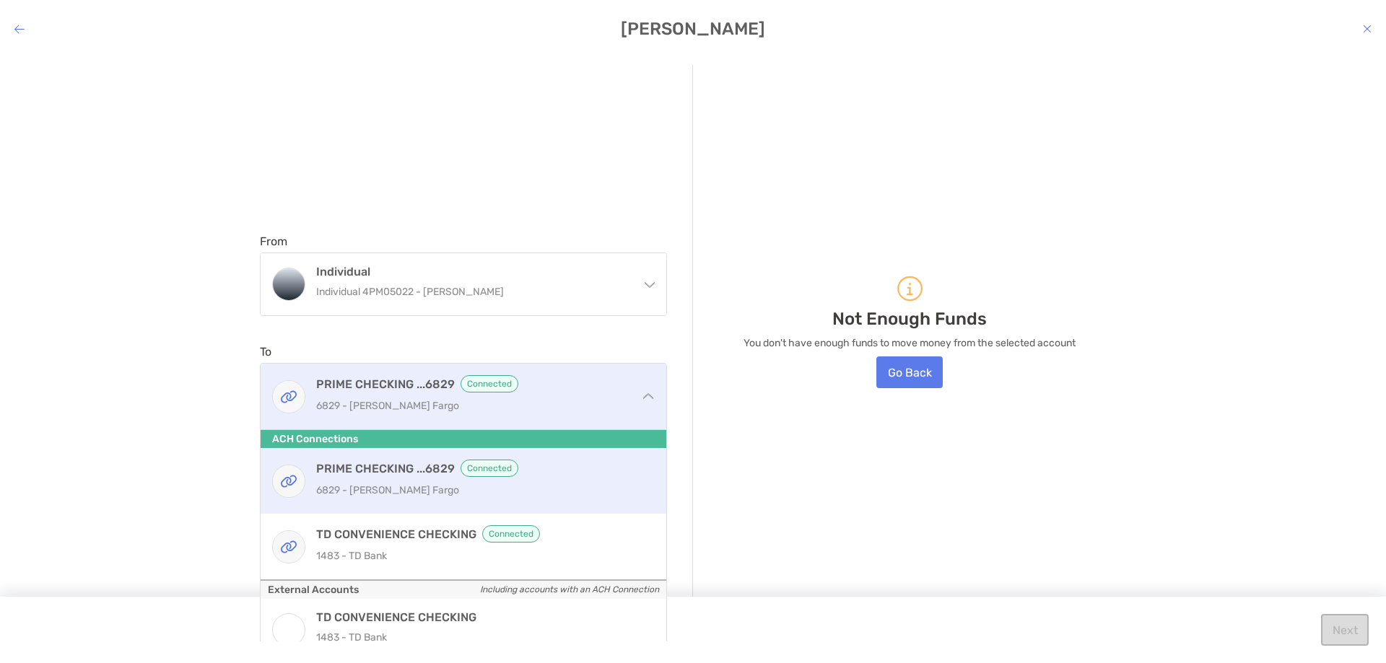
click at [582, 404] on p "6829 - Wells Fargo" at bounding box center [472, 406] width 312 height 18
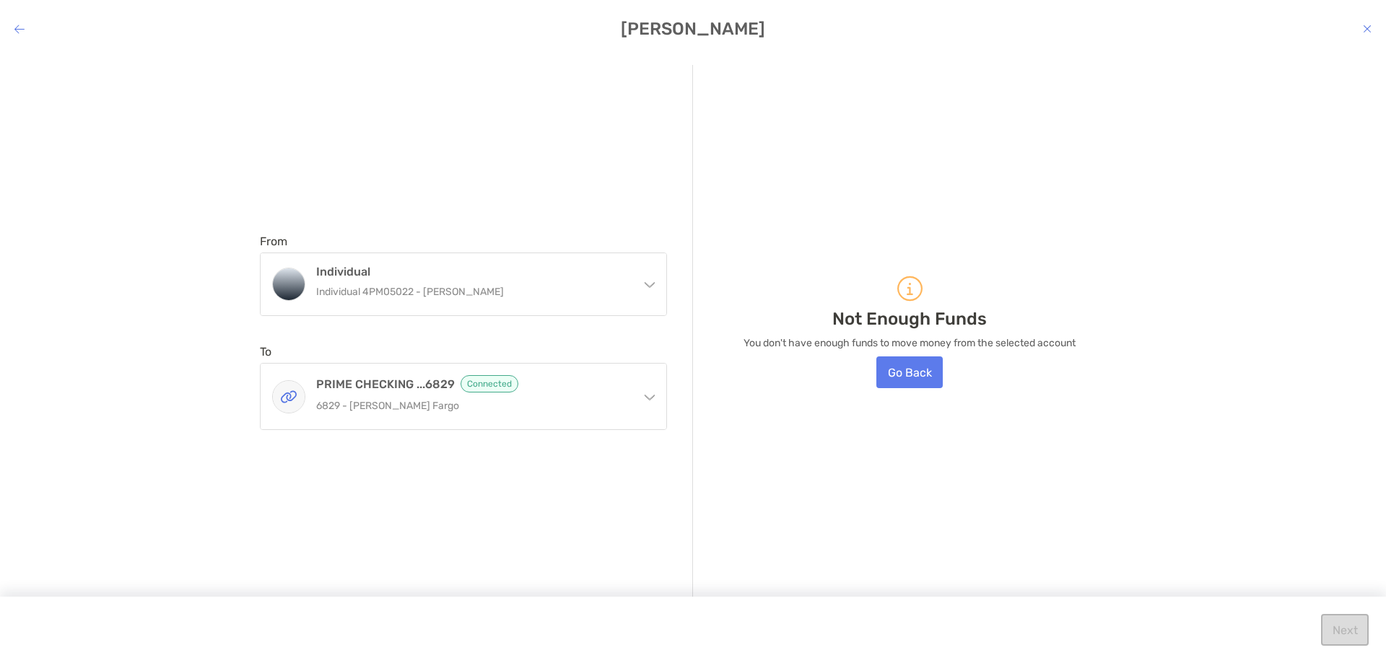
click at [1371, 28] on icon "modal" at bounding box center [1367, 29] width 9 height 12
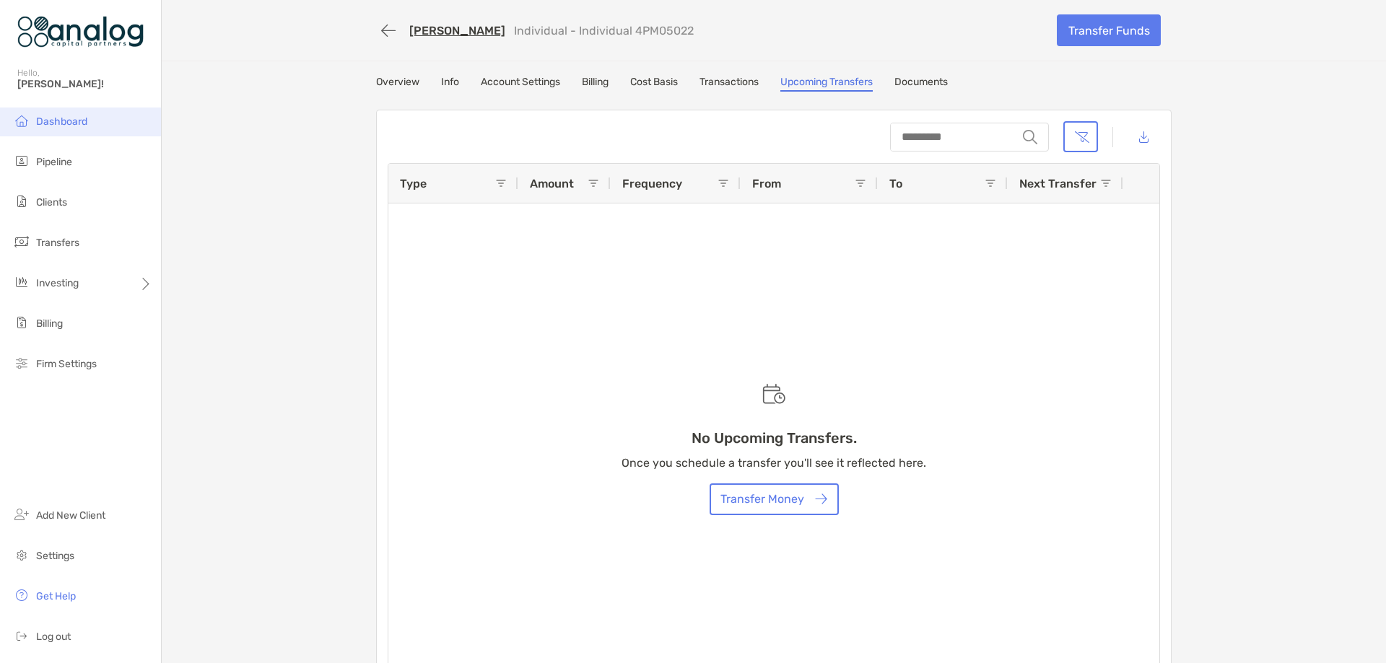
click at [69, 121] on span "Dashboard" at bounding box center [61, 122] width 51 height 12
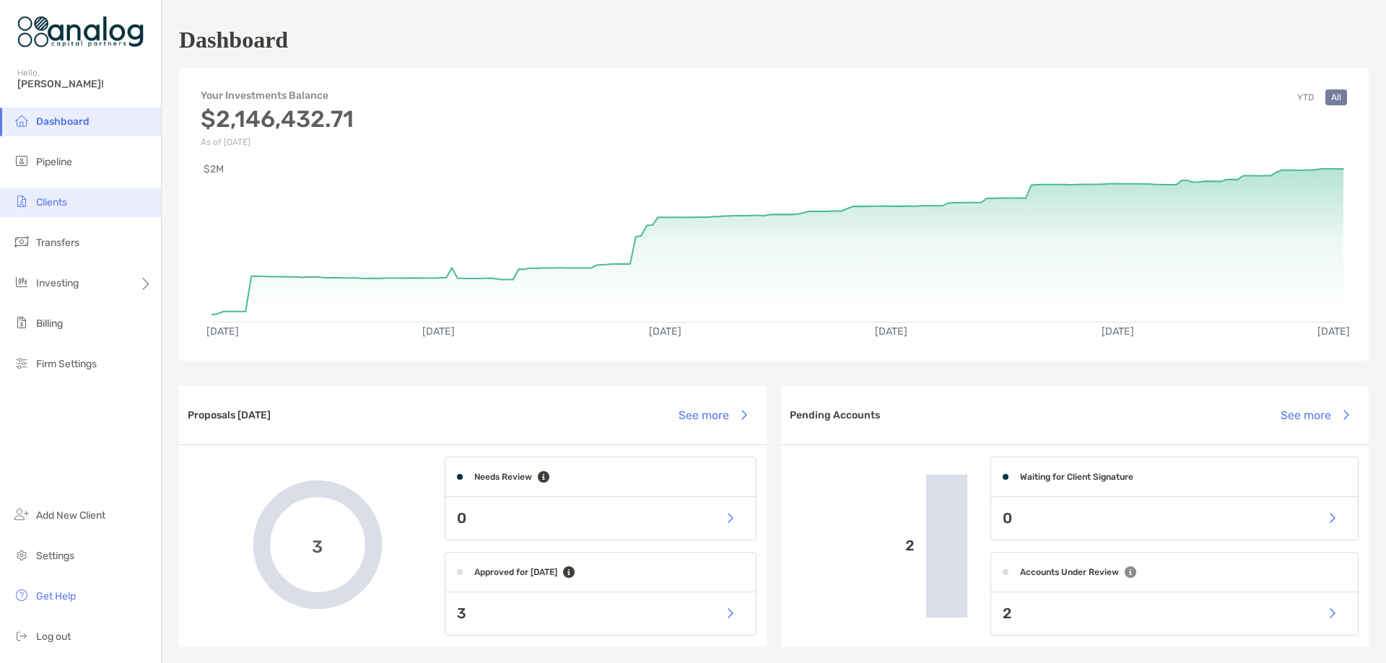
click at [60, 207] on span "Clients" at bounding box center [51, 202] width 31 height 12
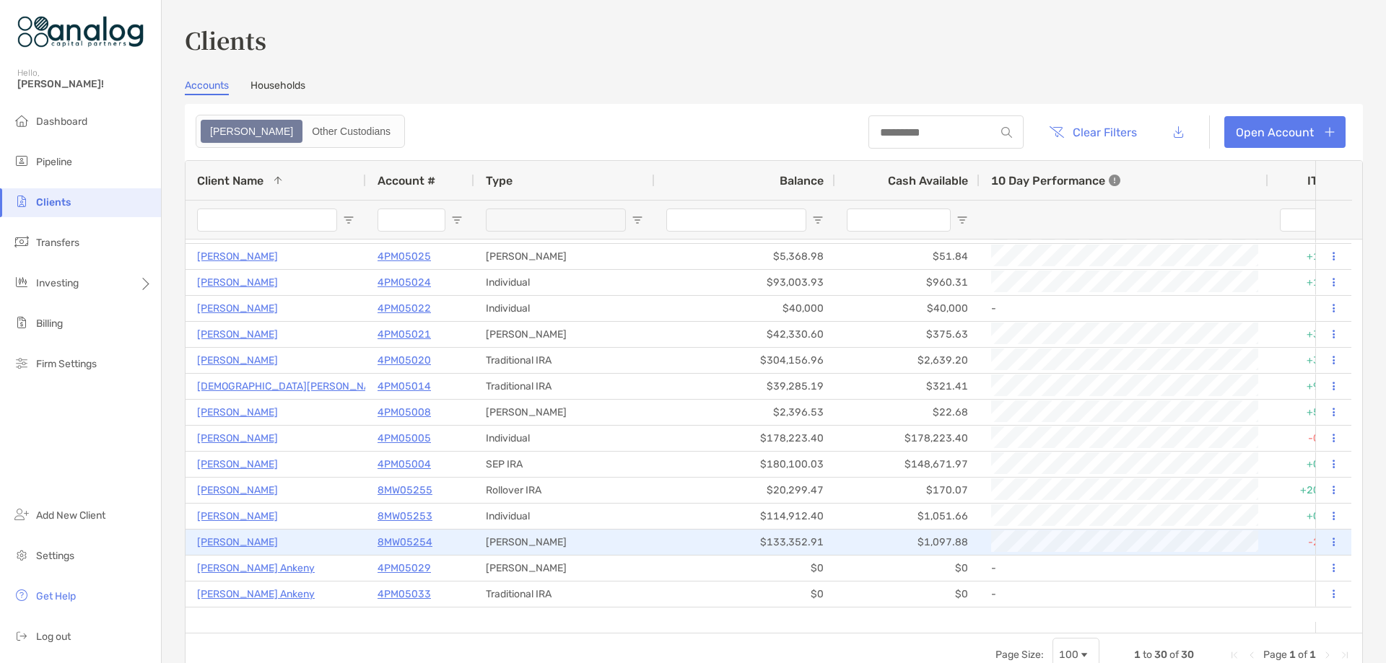
scroll to position [397, 0]
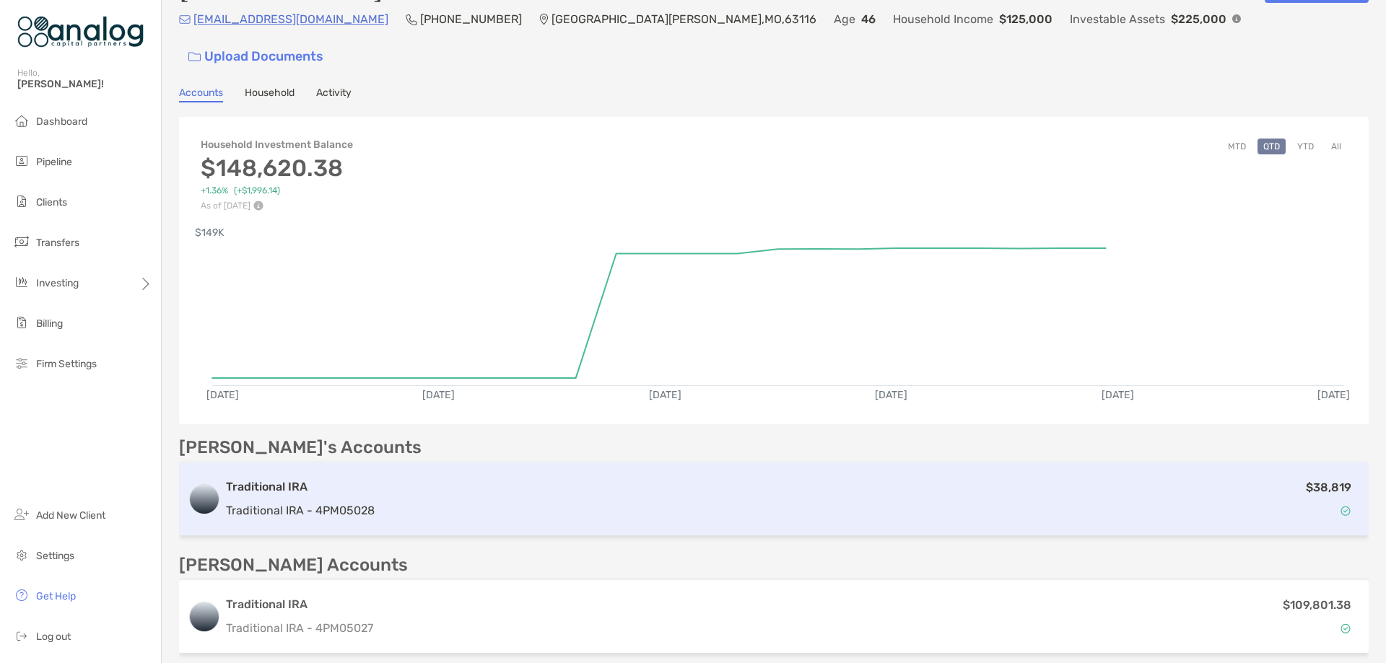
scroll to position [144, 0]
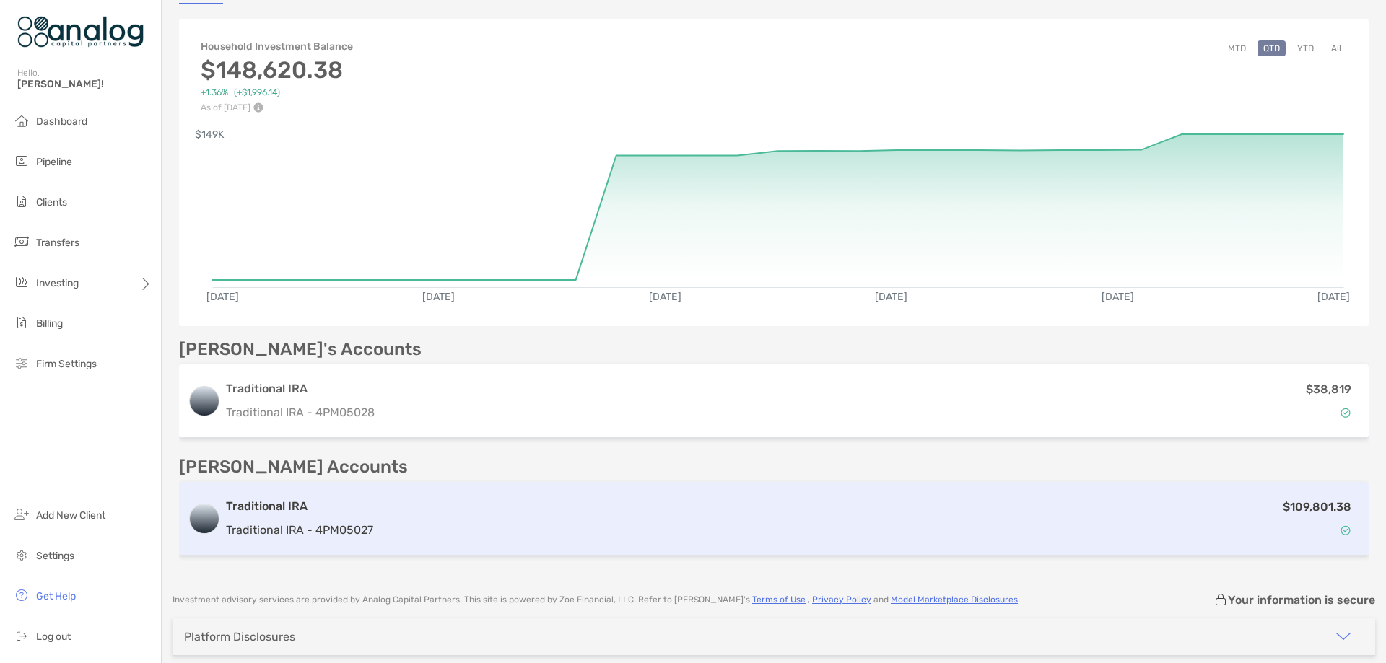
click at [528, 498] on div "$109,801.38" at bounding box center [869, 519] width 981 height 42
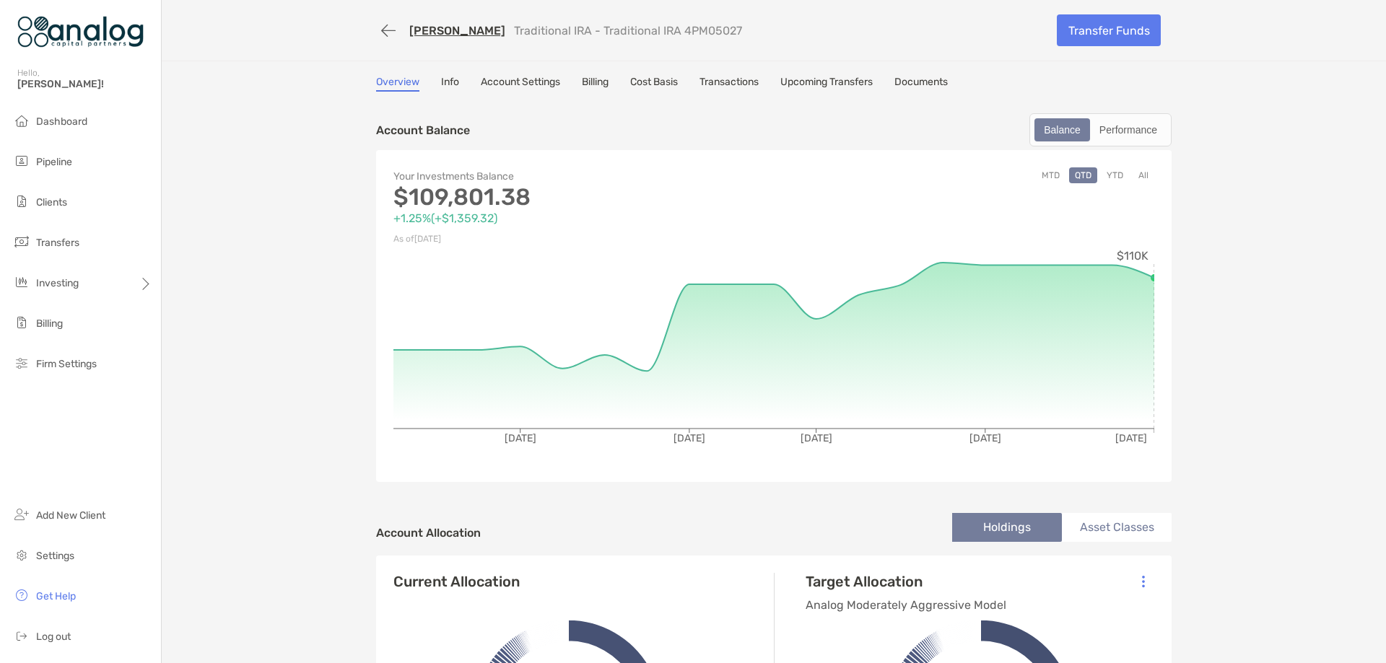
click at [536, 84] on link "Account Settings" at bounding box center [520, 84] width 79 height 16
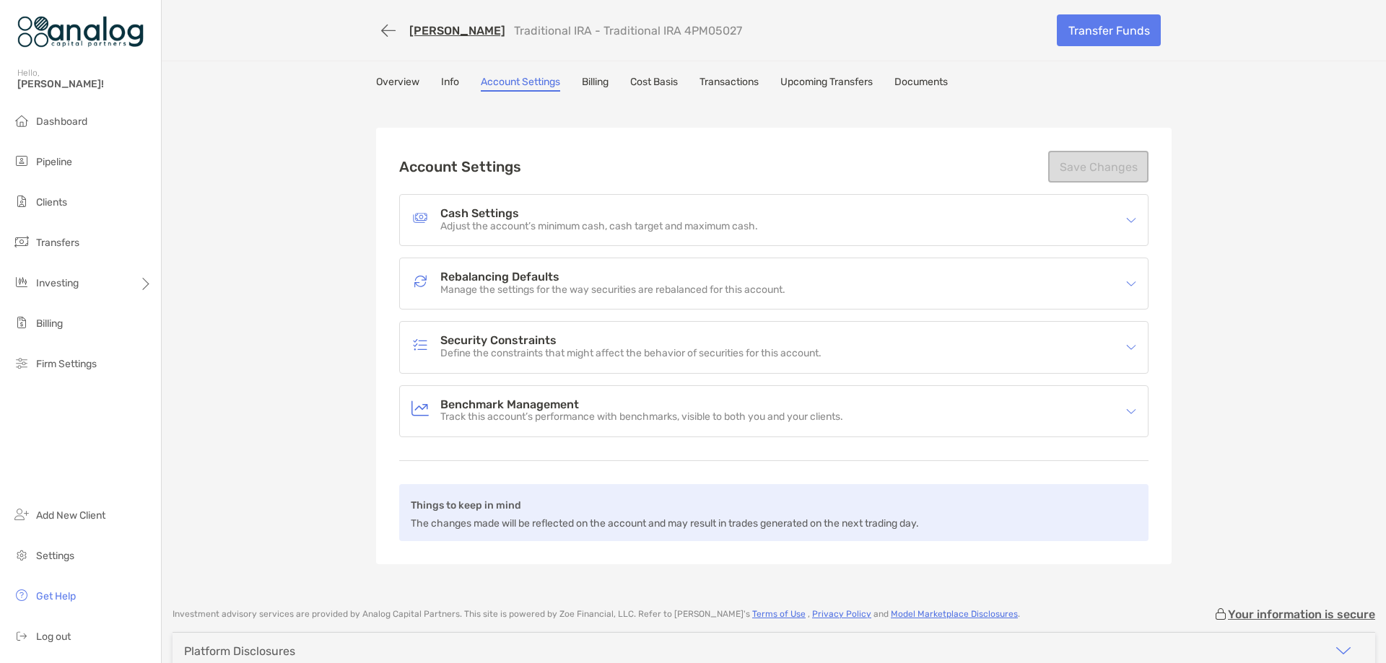
click at [639, 333] on div "Security Constraints Define the constraints that might affect the behavior of s…" at bounding box center [765, 347] width 706 height 33
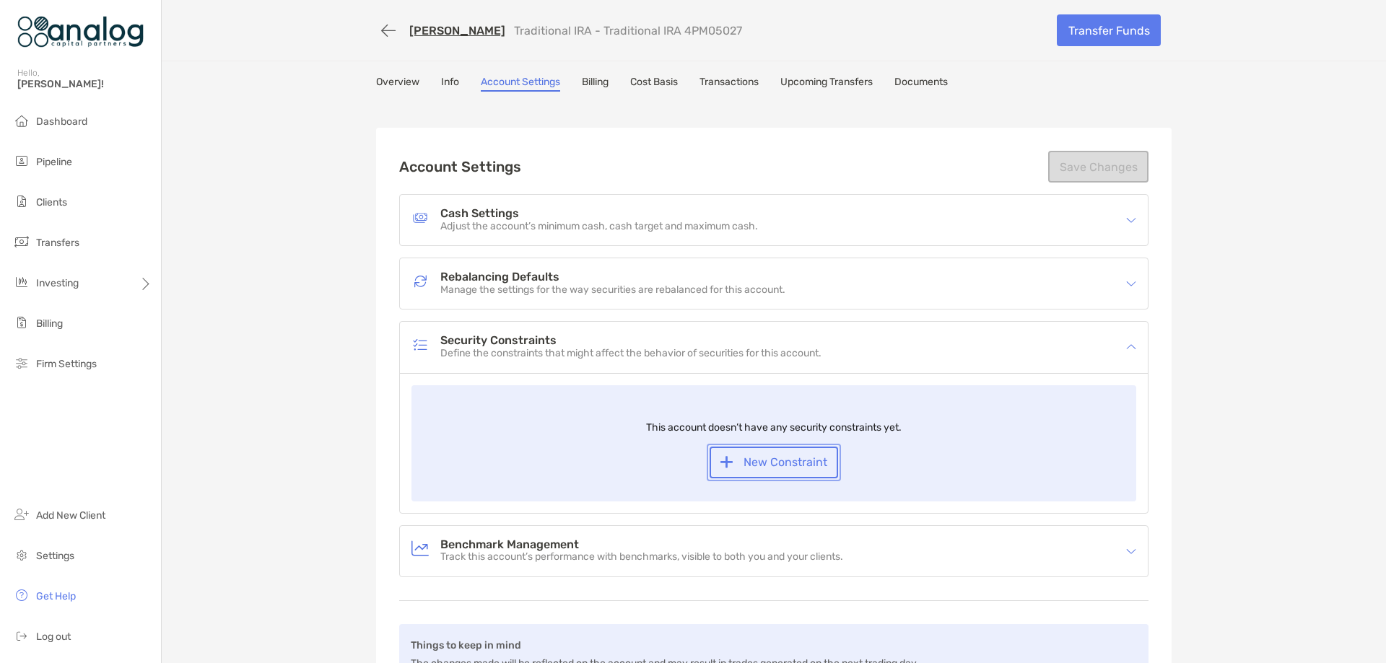
click at [810, 464] on button "New Constraint" at bounding box center [774, 463] width 129 height 32
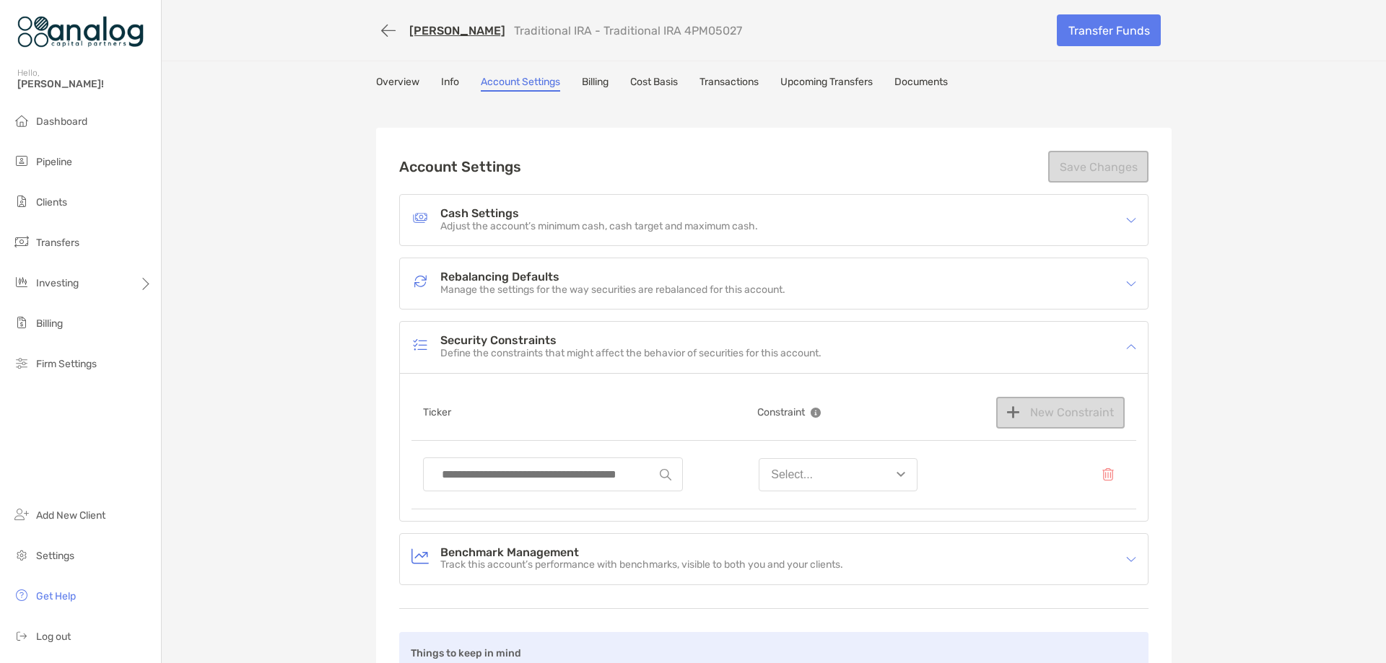
click at [536, 472] on input at bounding box center [547, 474] width 225 height 32
drag, startPoint x: 536, startPoint y: 472, endPoint x: 408, endPoint y: 467, distance: 128.6
click at [412, 468] on div "*** Select..." at bounding box center [774, 475] width 725 height 69
drag, startPoint x: 458, startPoint y: 467, endPoint x: 429, endPoint y: 468, distance: 29.6
click at [429, 468] on div "***" at bounding box center [553, 475] width 260 height 34
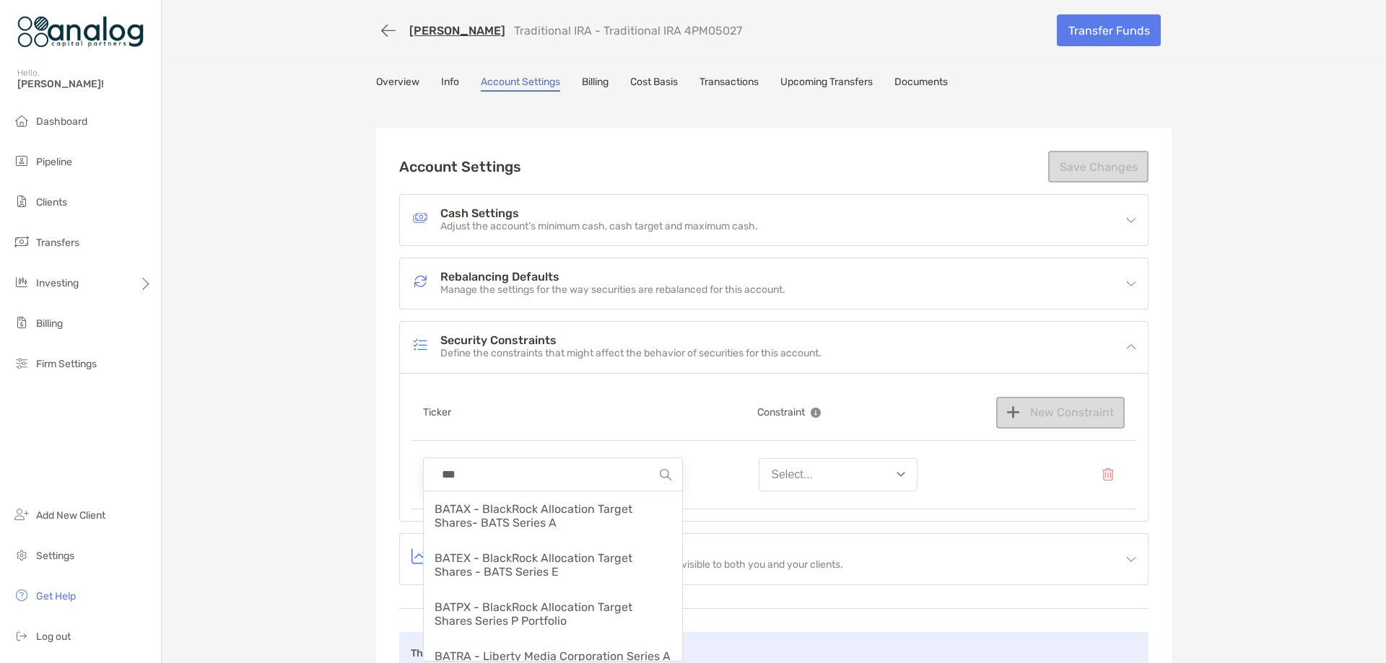
drag, startPoint x: 468, startPoint y: 471, endPoint x: 409, endPoint y: 471, distance: 58.5
click at [412, 471] on div "*** BATAX - BlackRock Allocation Target Shares- BATS Series A BATEX - BlackRock…" at bounding box center [774, 475] width 725 height 69
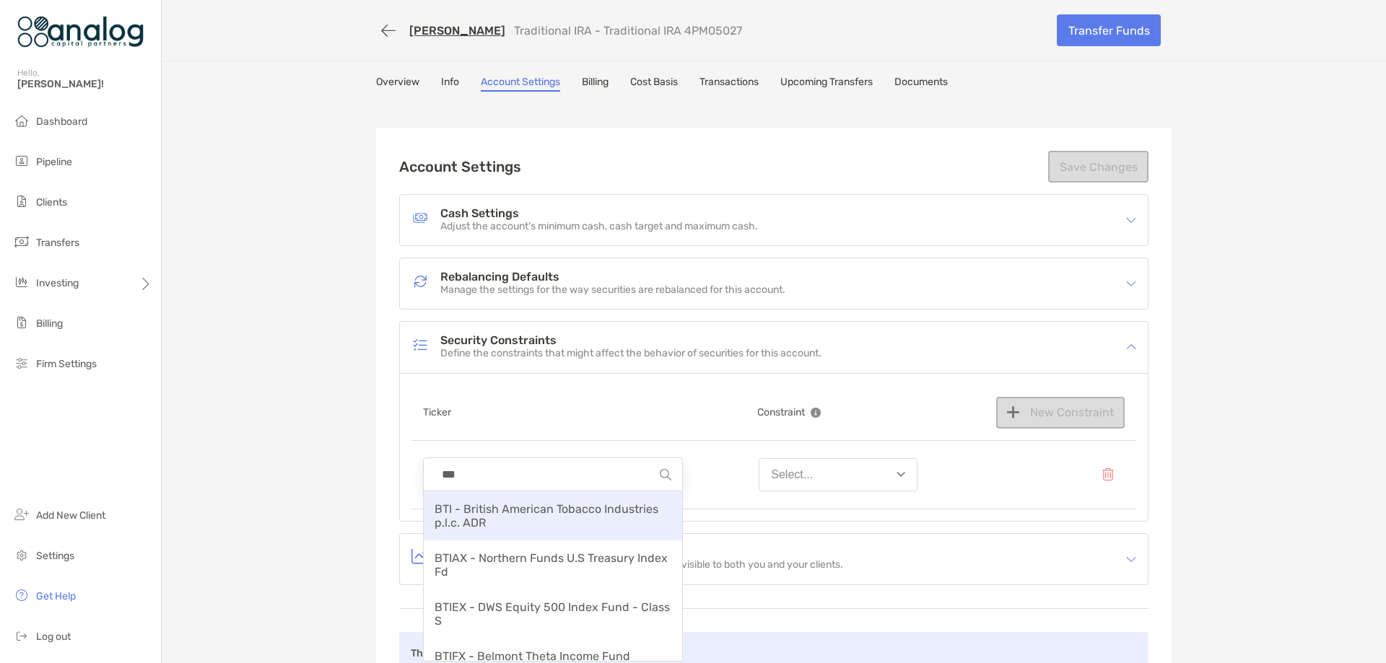
click at [522, 508] on span "BTI - British American Tobacco Industries p.l.c. ADR" at bounding box center [547, 515] width 224 height 27
type input "**********"
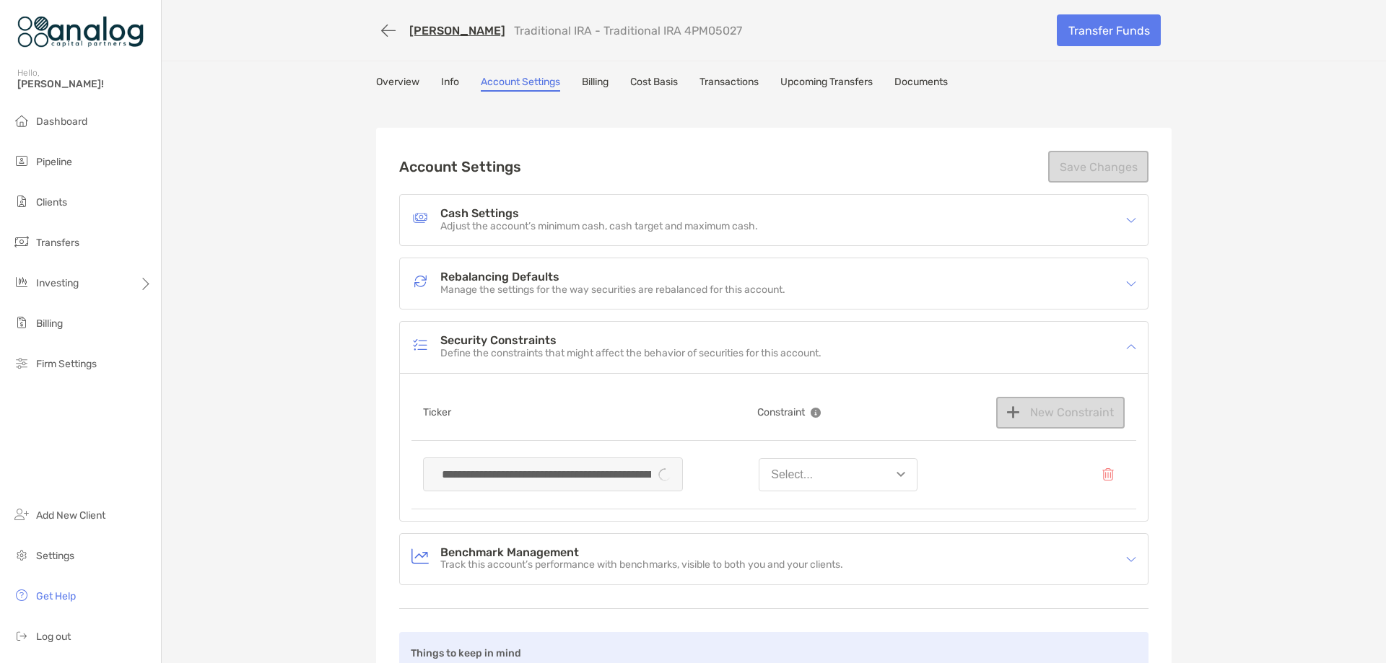
click at [871, 484] on button "Select..." at bounding box center [838, 474] width 159 height 33
click at [835, 615] on button "Never hold" at bounding box center [838, 623] width 157 height 38
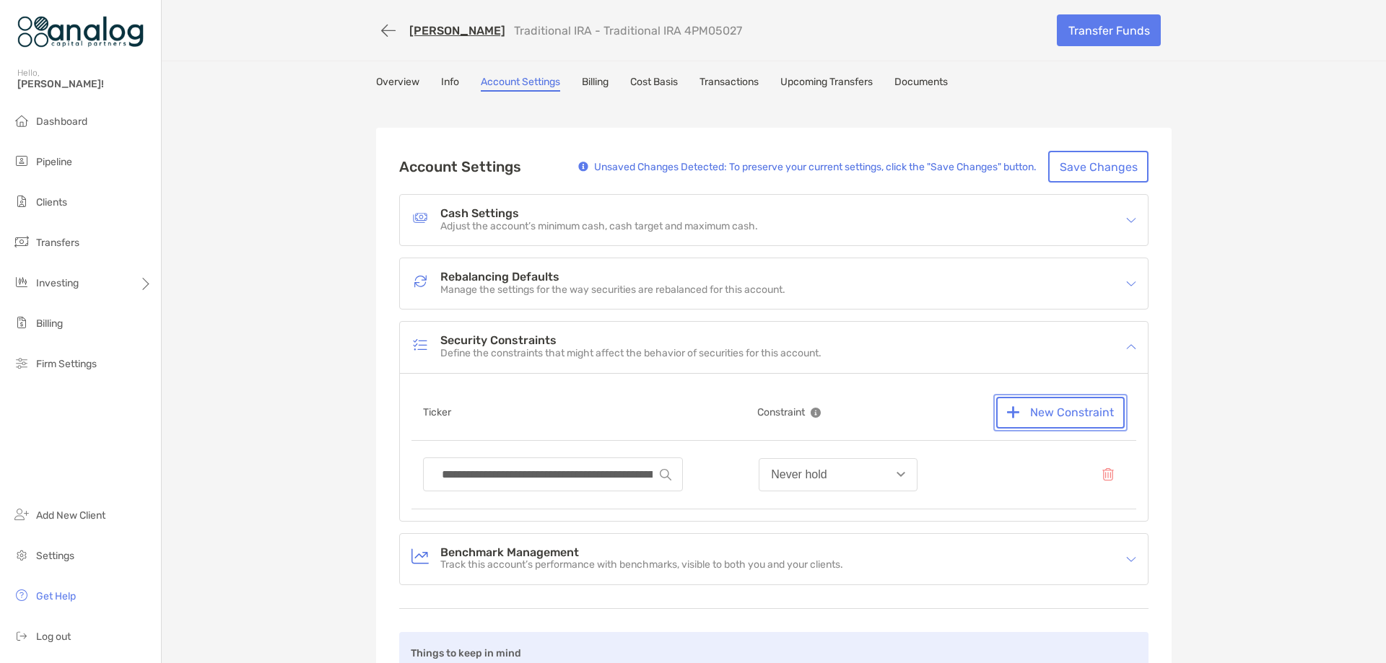
click at [1041, 421] on button "New Constraint" at bounding box center [1060, 413] width 129 height 32
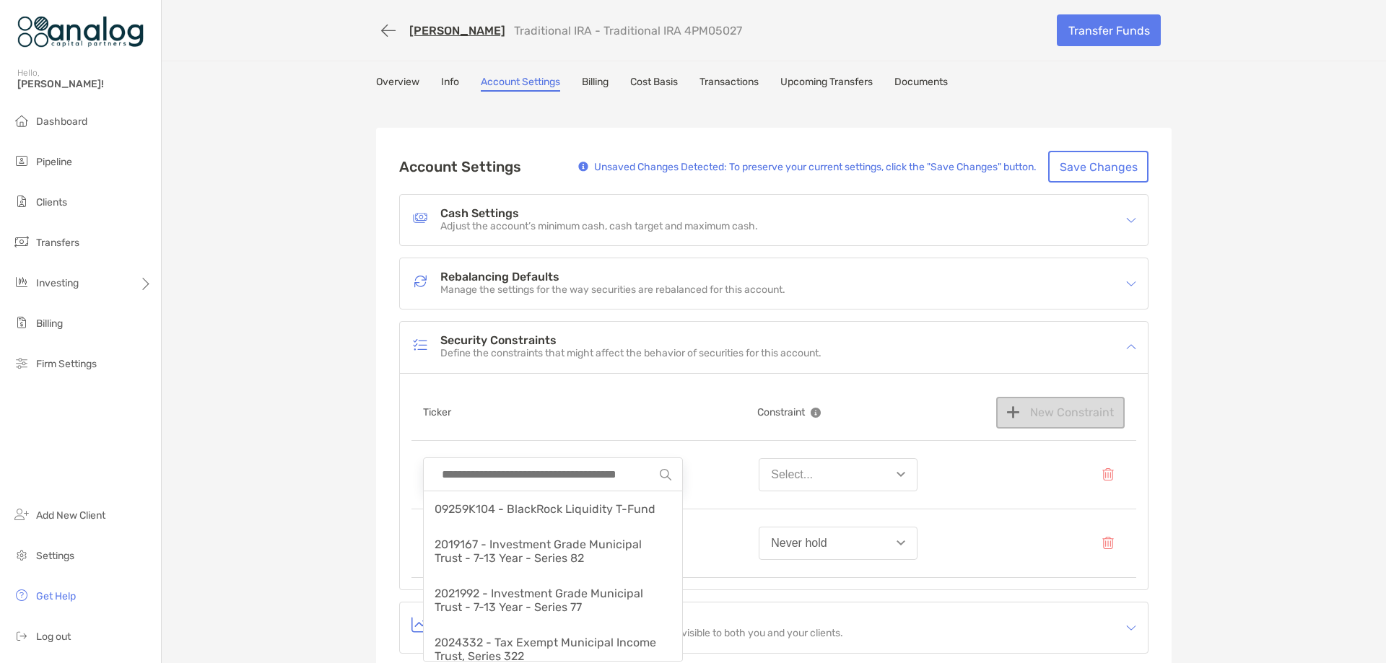
click at [501, 479] on input at bounding box center [547, 474] width 225 height 32
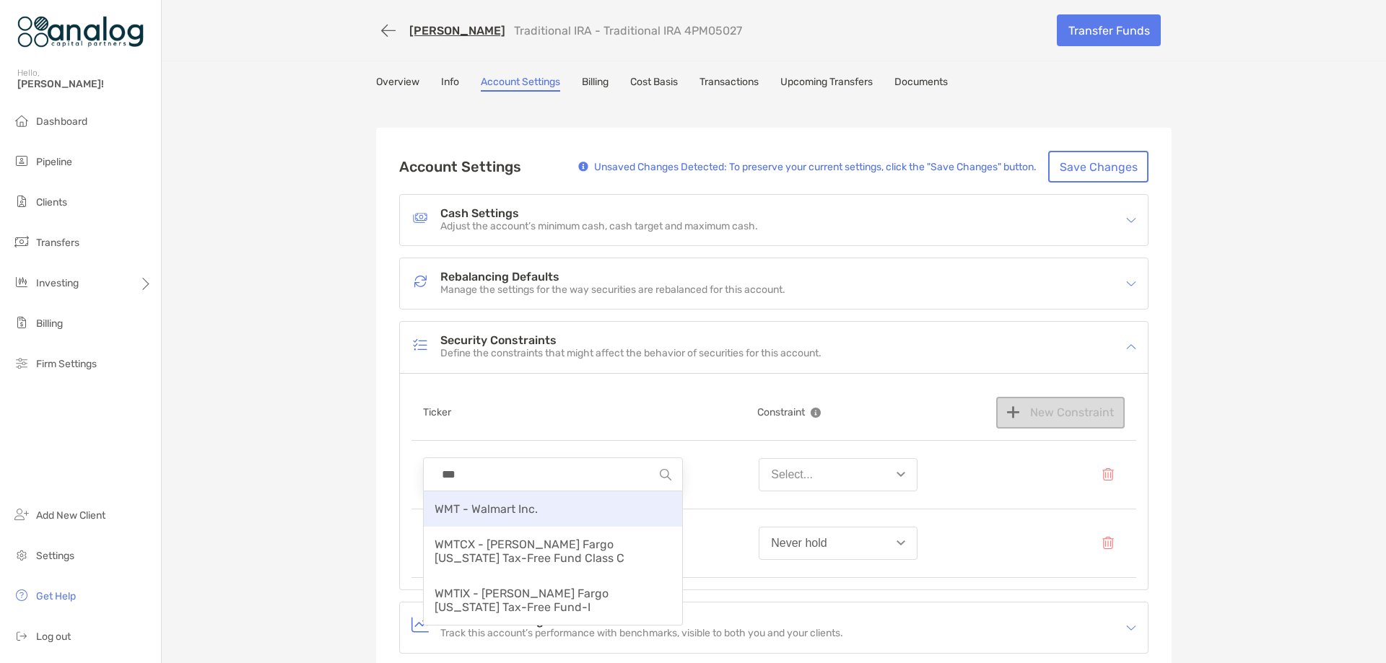
click at [481, 500] on div "WMT - Walmart Inc." at bounding box center [553, 509] width 258 height 35
type input "**********"
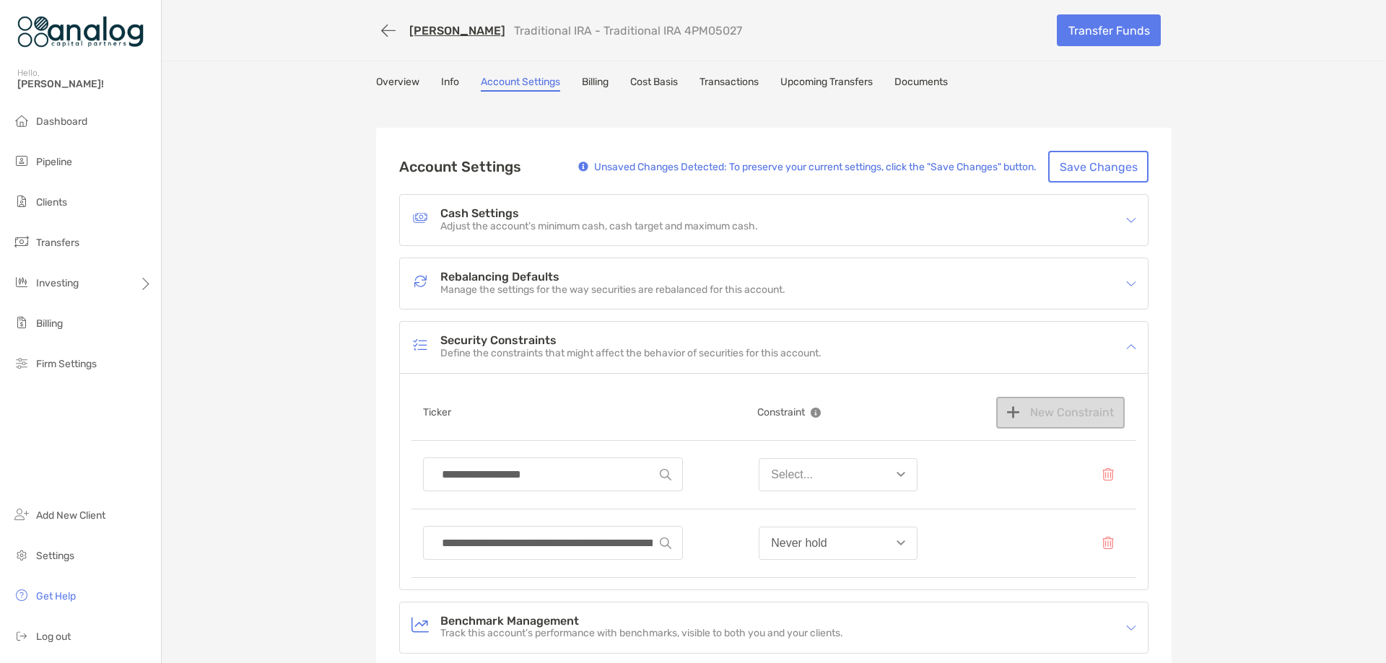
click at [817, 482] on button "Select..." at bounding box center [838, 474] width 159 height 33
click at [814, 614] on button "Never hold" at bounding box center [838, 623] width 157 height 38
click at [1084, 176] on button "Save Changes" at bounding box center [1098, 167] width 100 height 32
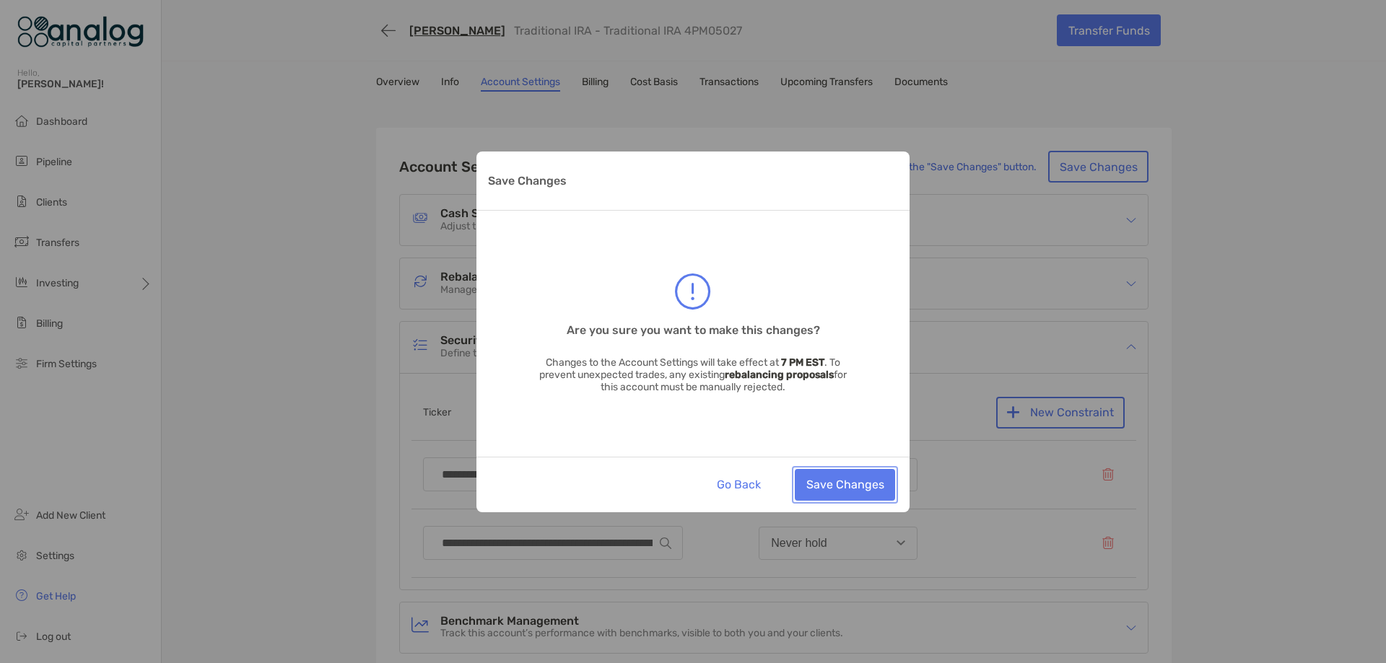
click at [850, 476] on button "Save Changes" at bounding box center [845, 485] width 100 height 32
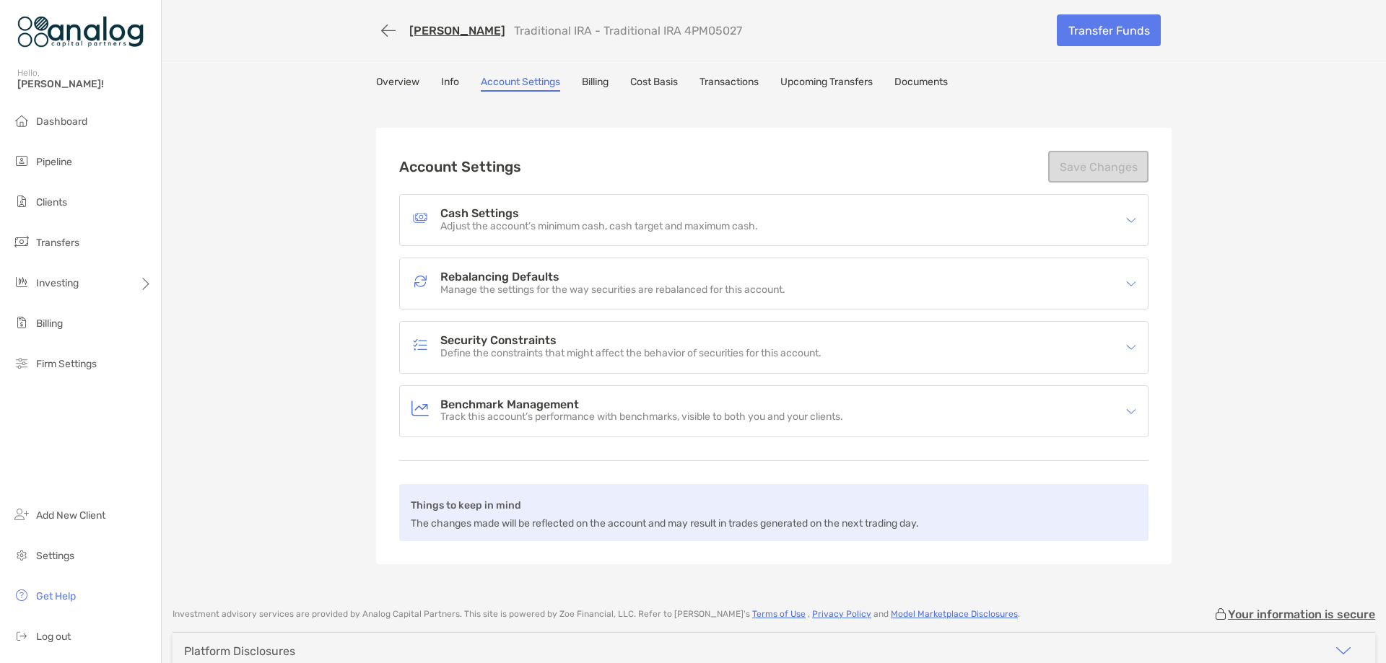
click at [1123, 277] on div at bounding box center [1127, 284] width 19 height 16
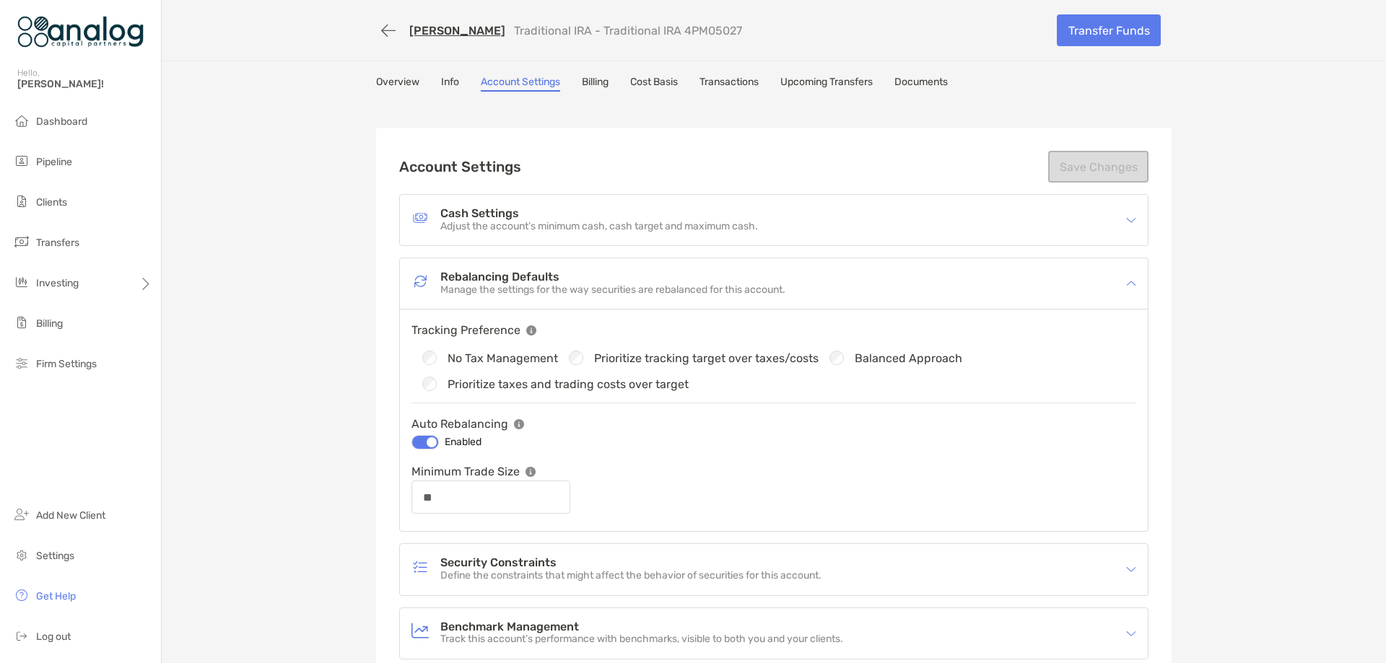
click at [728, 80] on link "Transactions" at bounding box center [729, 84] width 59 height 16
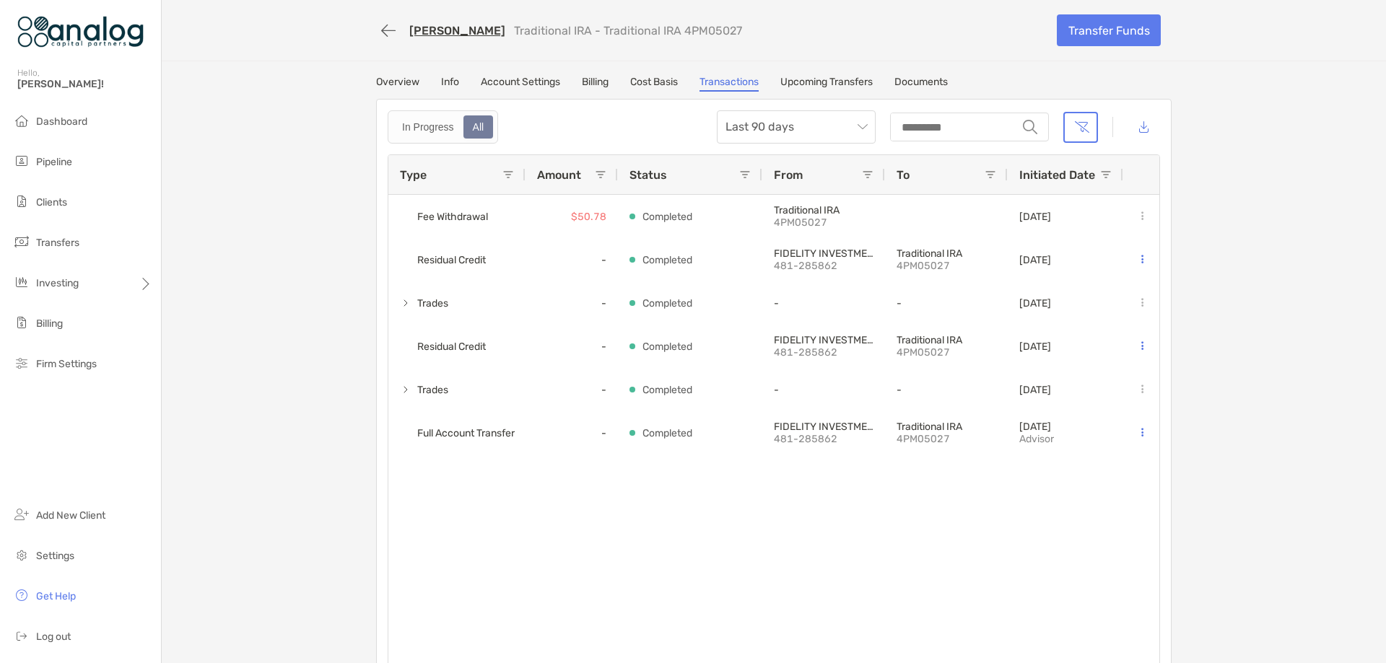
click at [644, 84] on link "Cost Basis" at bounding box center [654, 84] width 48 height 16
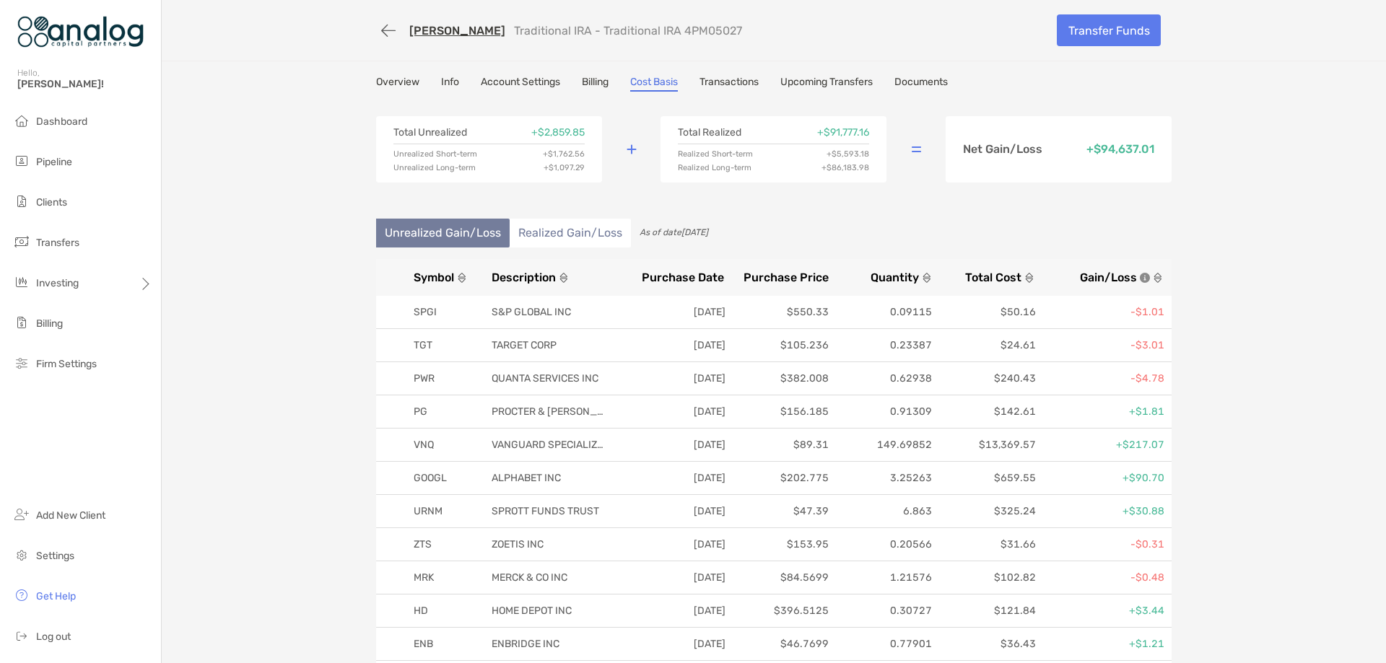
click at [427, 276] on span "Symbol" at bounding box center [434, 278] width 40 height 14
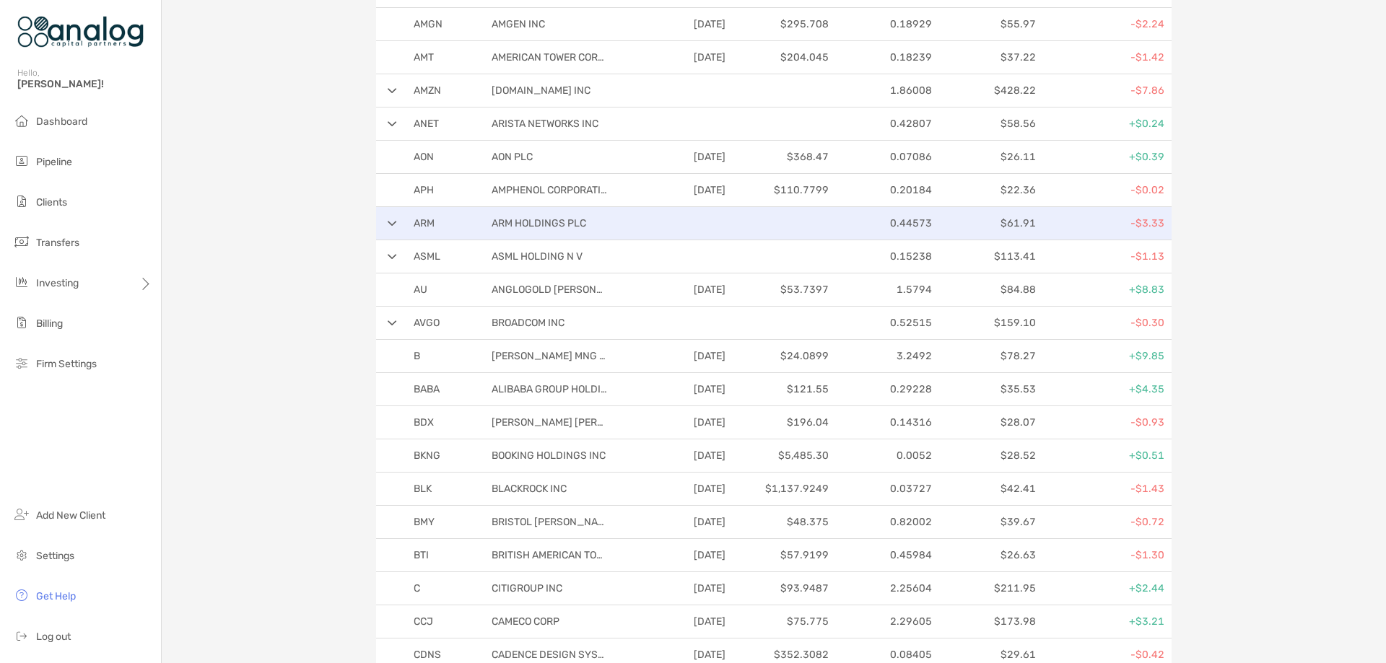
scroll to position [650, 0]
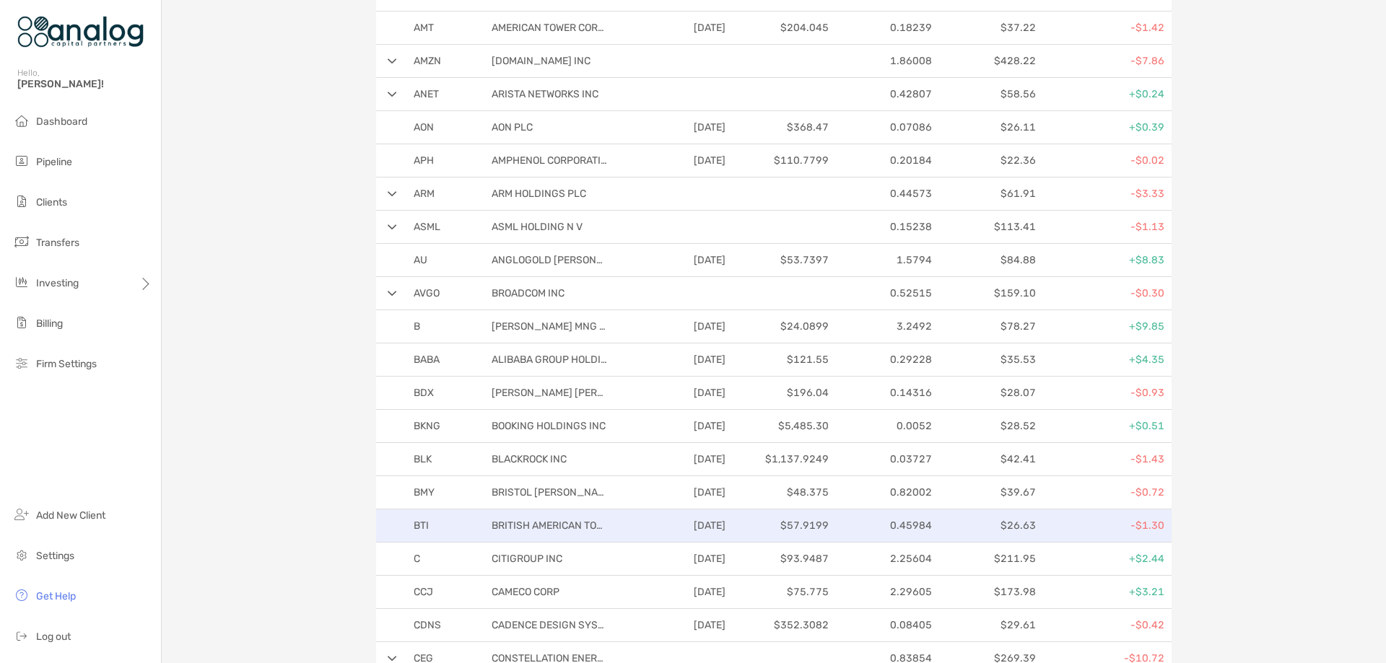
click at [536, 520] on p "BRITISH AMERICAN TOBACCO" at bounding box center [550, 526] width 116 height 18
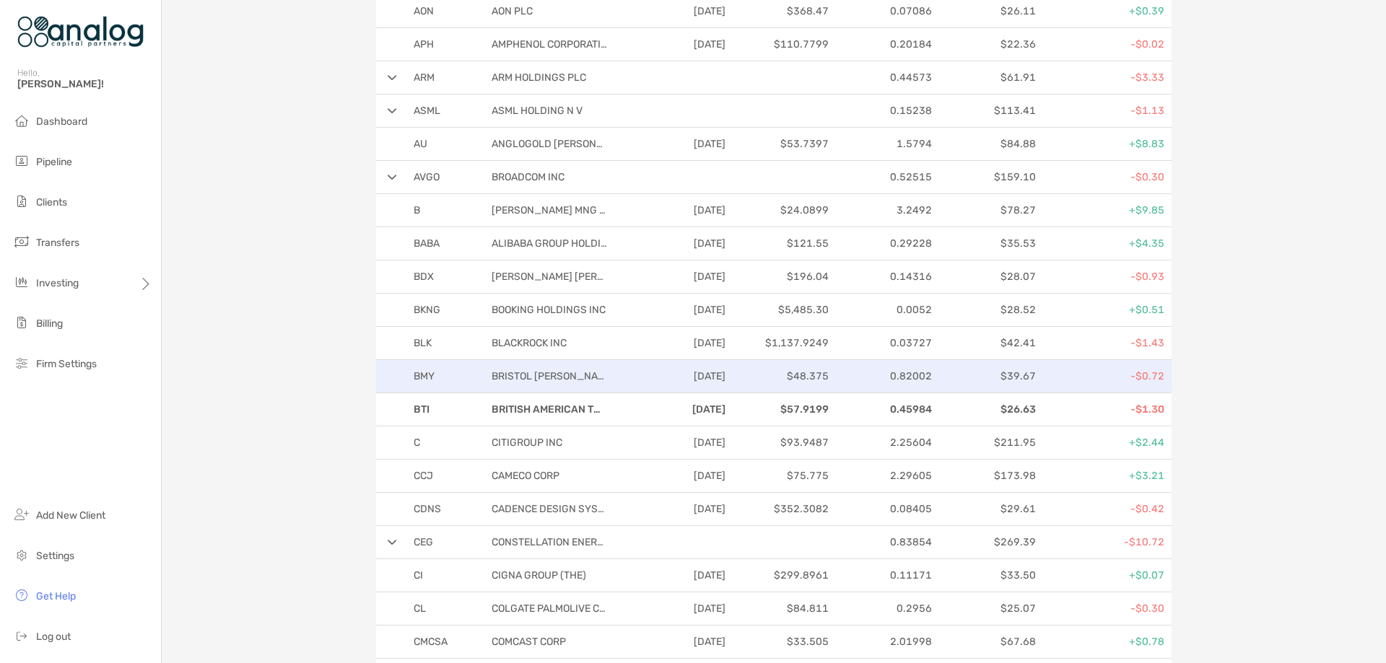
scroll to position [794, 0]
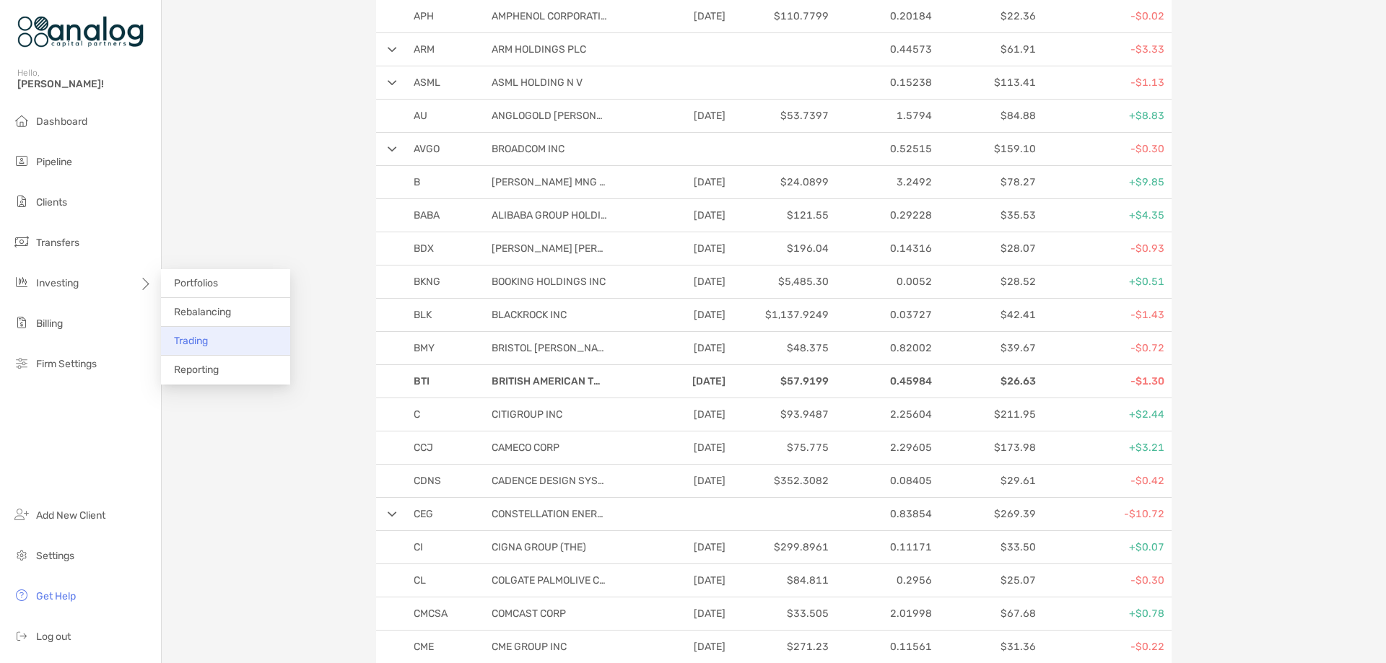
click at [208, 336] on span "Trading" at bounding box center [191, 341] width 34 height 12
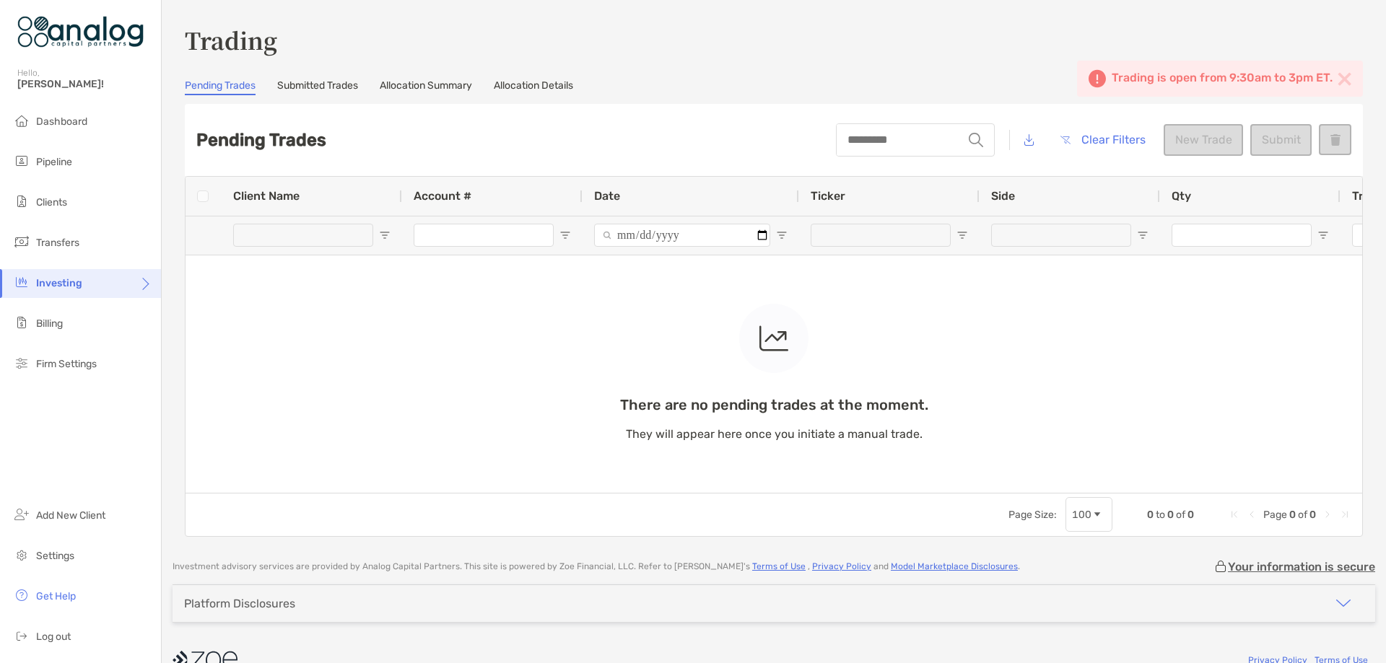
click at [209, 195] on div "There are no pending trades at the moment. They will appear here once you initi…" at bounding box center [774, 335] width 1177 height 316
click at [206, 195] on div "There are no pending trades at the moment. They will appear here once you initi…" at bounding box center [774, 335] width 1177 height 316
click at [330, 246] on div "There are no pending trades at the moment. They will appear here once you initi…" at bounding box center [774, 335] width 1177 height 316
click at [328, 234] on div "There are no pending trades at the moment. They will appear here once you initi…" at bounding box center [774, 335] width 1177 height 316
click at [447, 230] on div "There are no pending trades at the moment. They will appear here once you initi…" at bounding box center [774, 335] width 1177 height 316
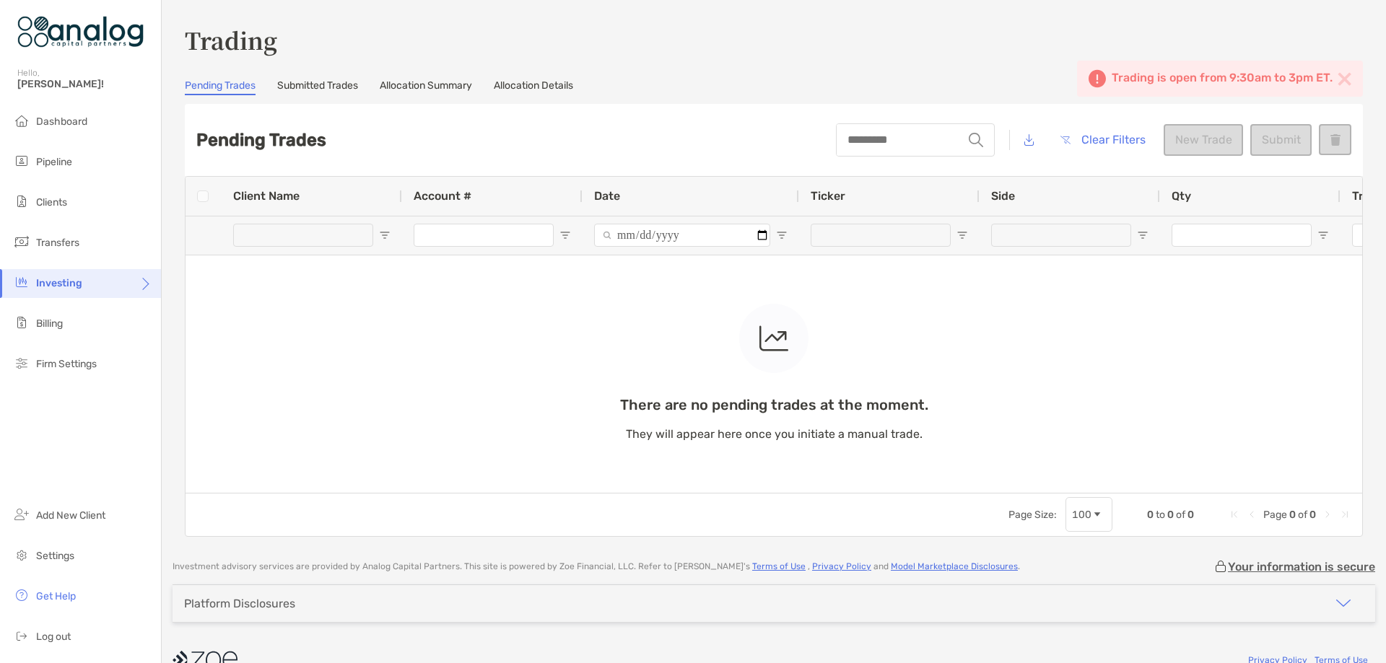
click at [565, 232] on div "There are no pending trades at the moment. They will appear here once you initi…" at bounding box center [774, 335] width 1177 height 316
click at [1227, 140] on div "string Clear Filters New Trade Submit" at bounding box center [1093, 140] width 515 height 49
click at [1115, 139] on button "Clear Filters" at bounding box center [1103, 140] width 108 height 32
